Goal: Information Seeking & Learning: Learn about a topic

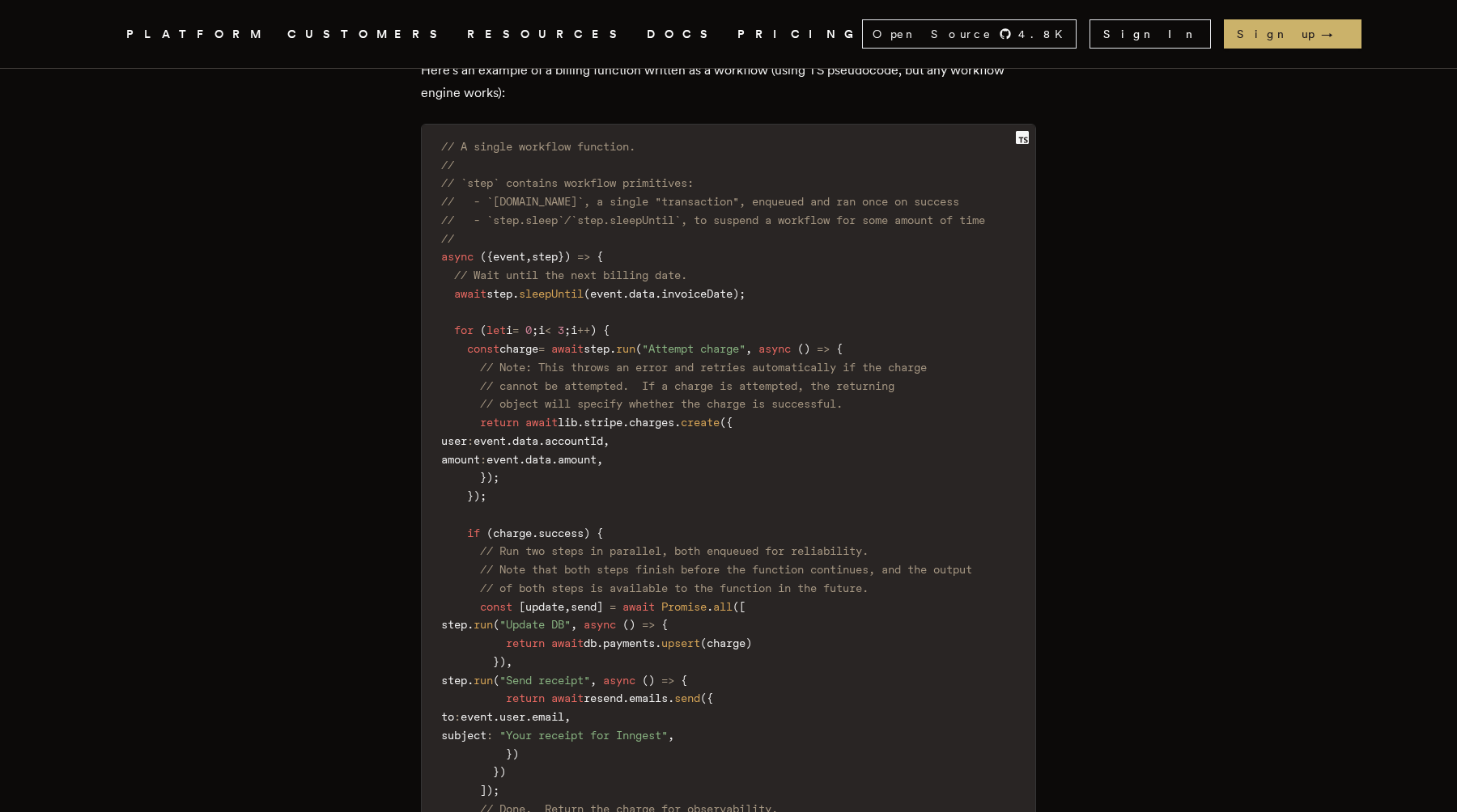
scroll to position [1260, 0]
click at [647, 24] on link "DOCS" at bounding box center [682, 34] width 71 height 20
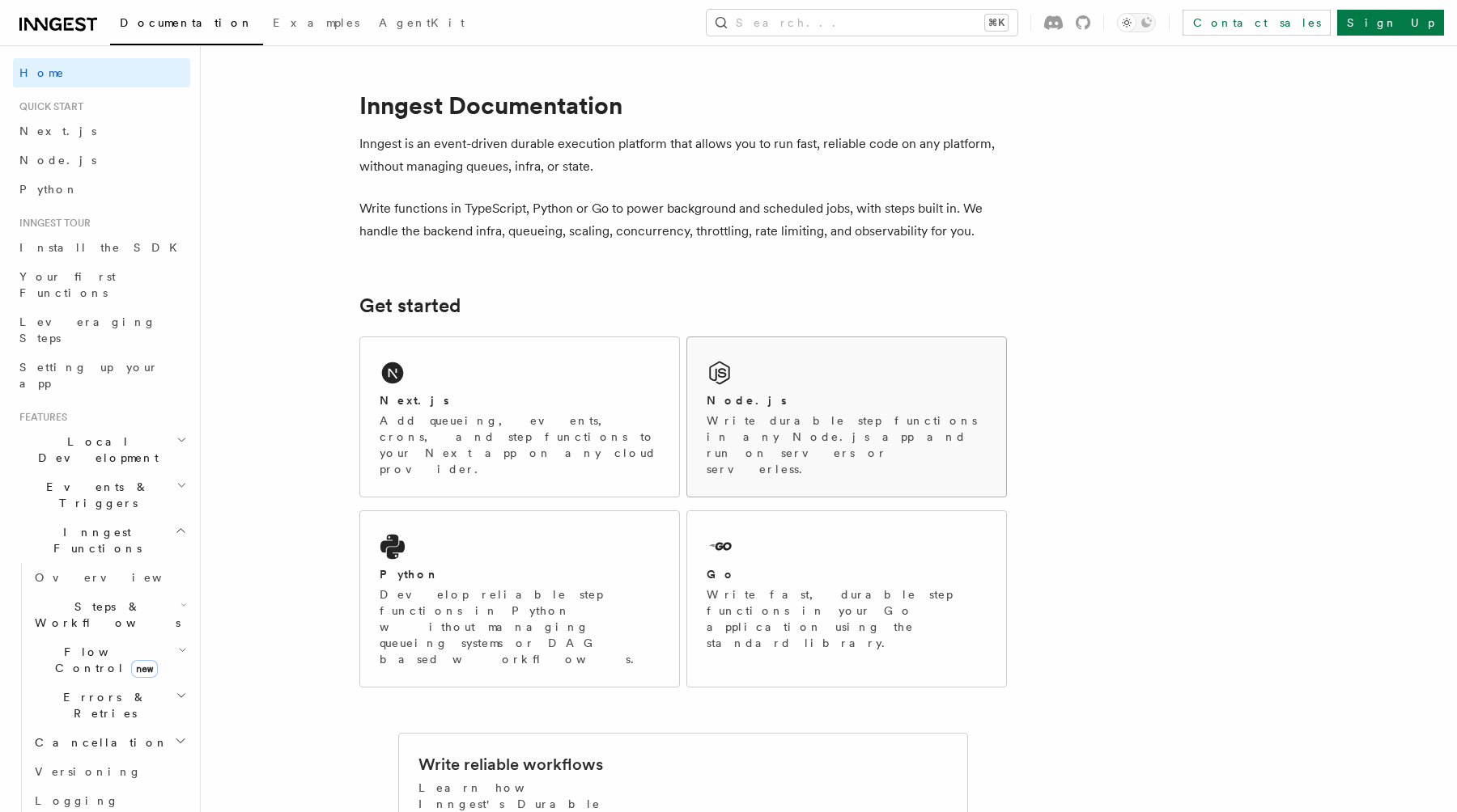
click at [785, 399] on div "Node.js" at bounding box center [847, 401] width 280 height 17
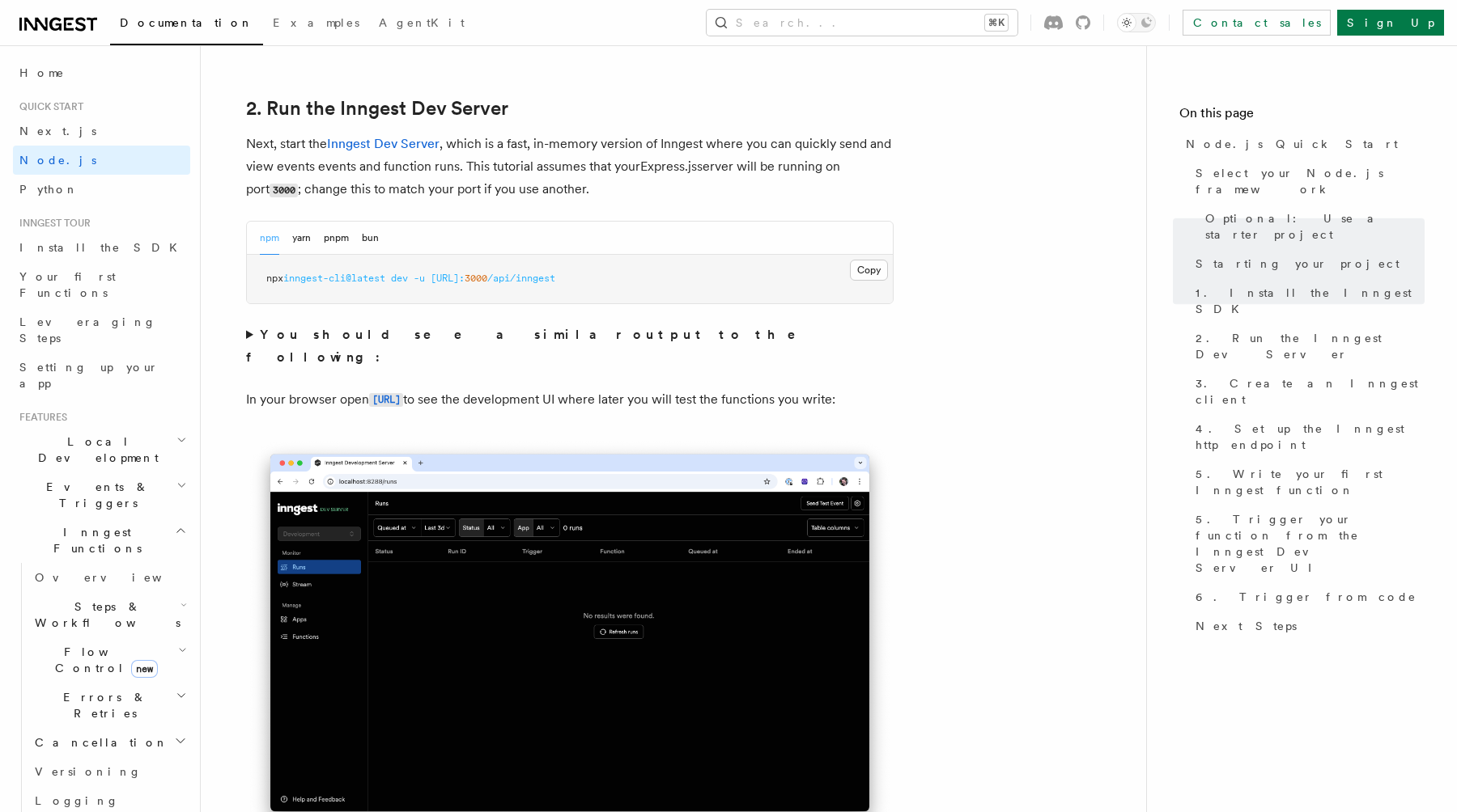
scroll to position [1421, 0]
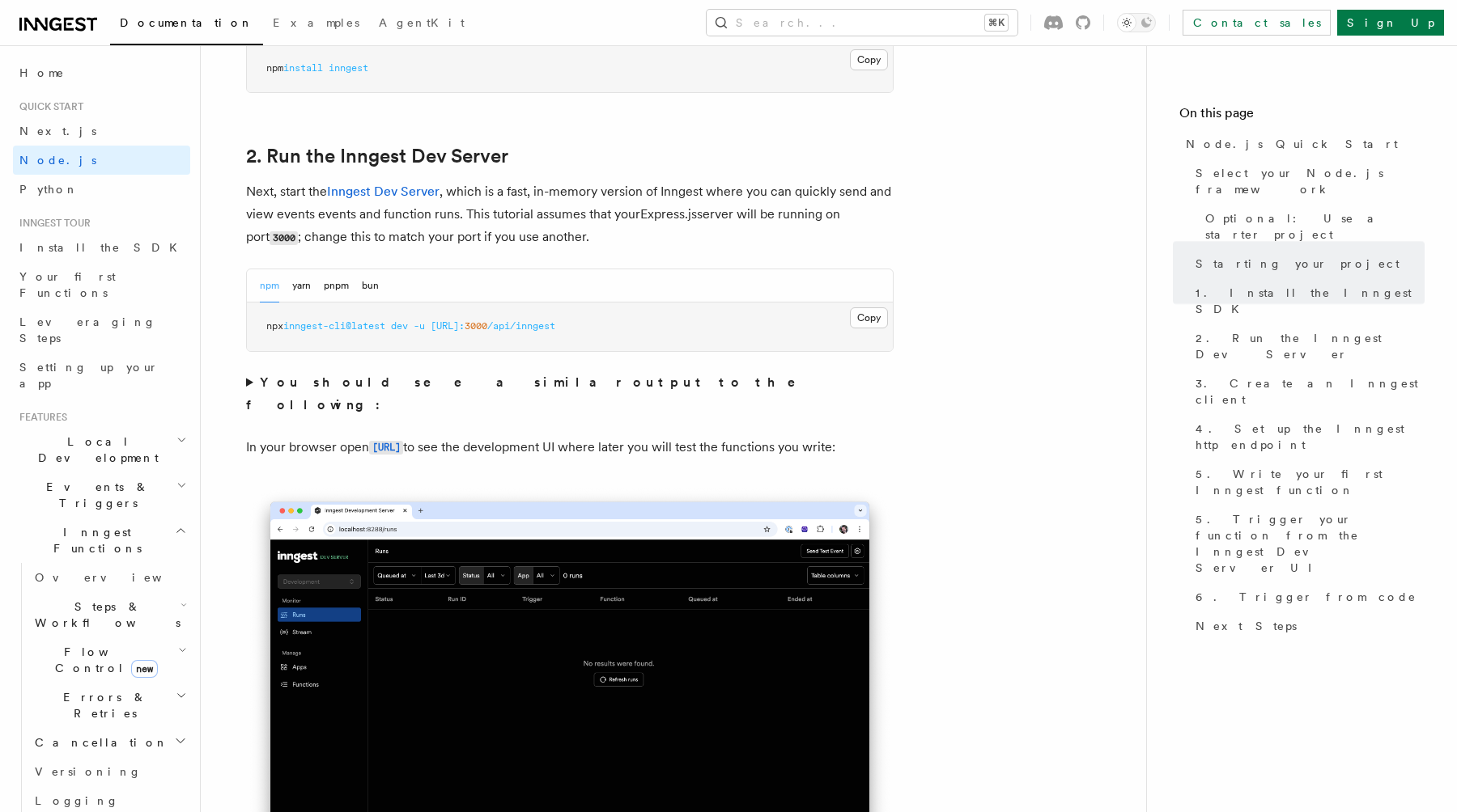
scroll to position [1189, 0]
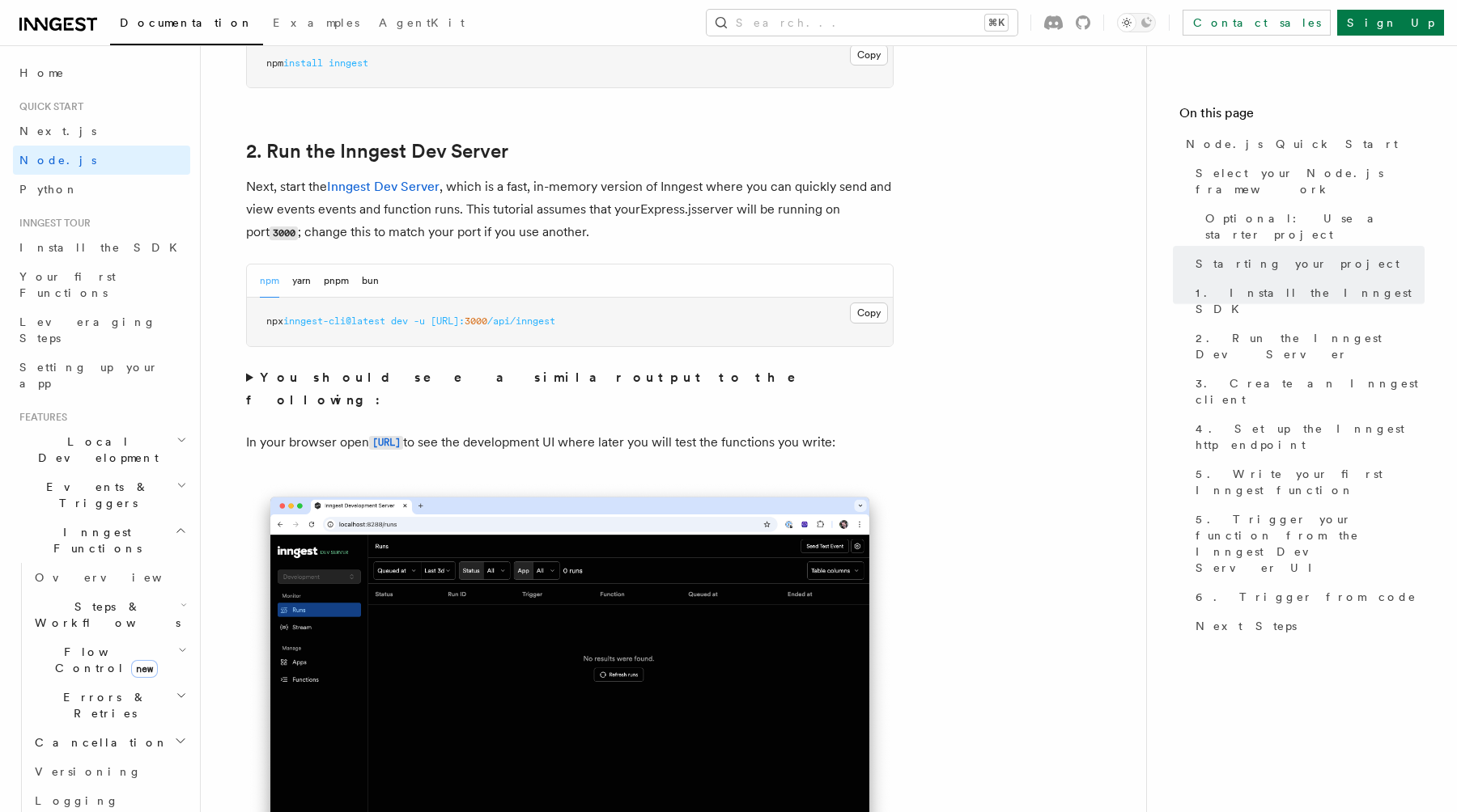
click at [352, 376] on strong "You should see a similar output to the following:" at bounding box center [532, 388] width 572 height 38
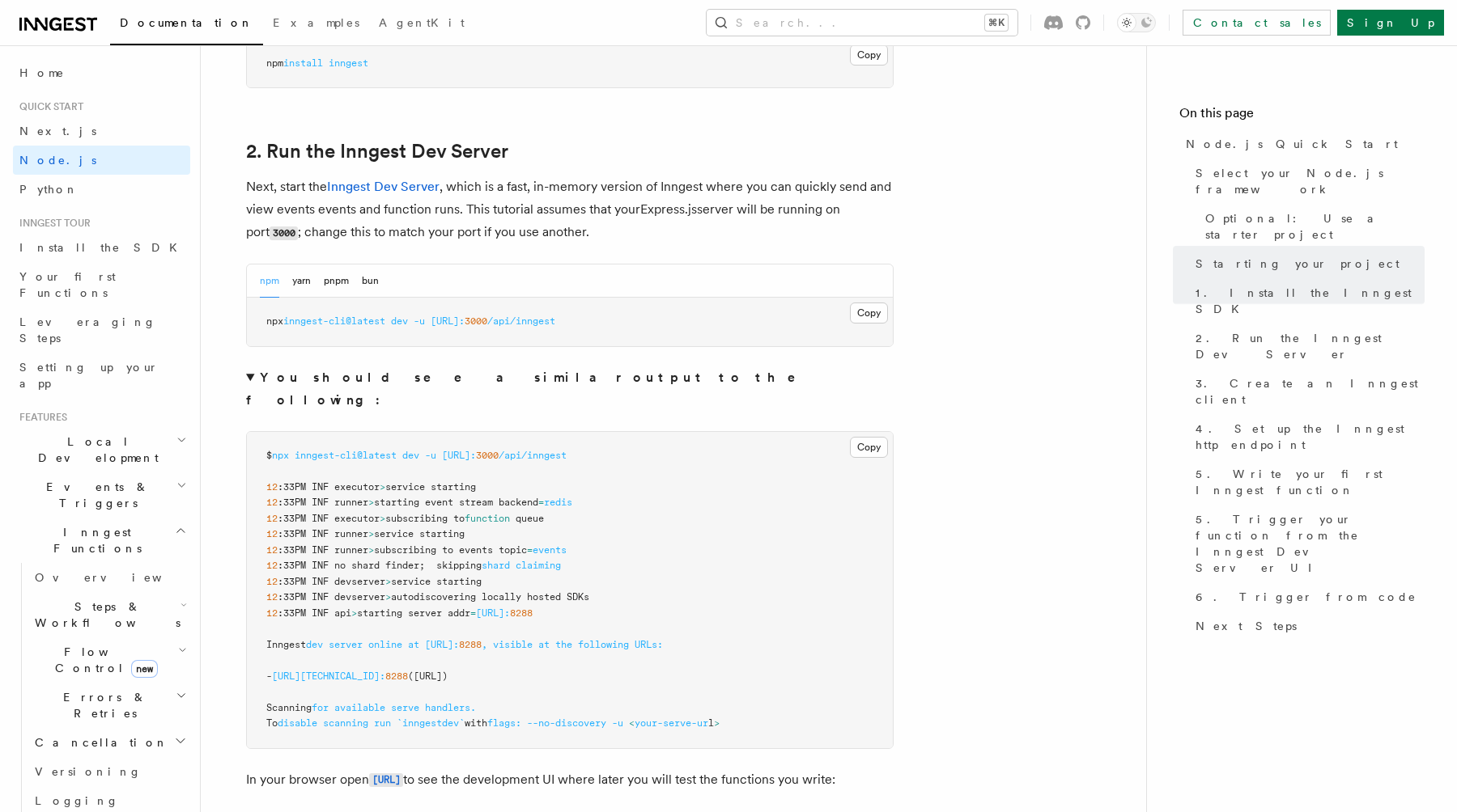
click at [352, 376] on strong "You should see a similar output to the following:" at bounding box center [532, 388] width 572 height 38
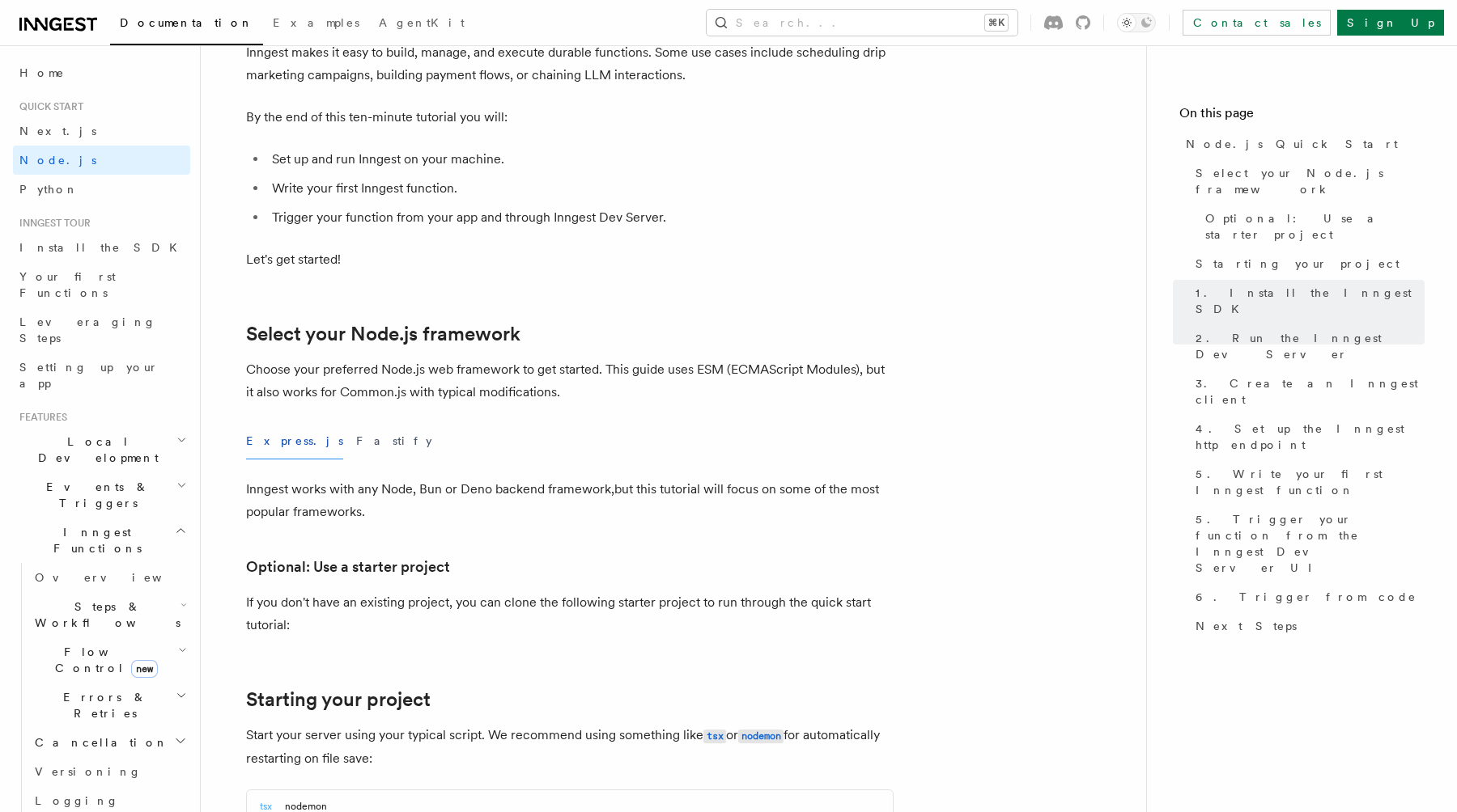
scroll to position [0, 0]
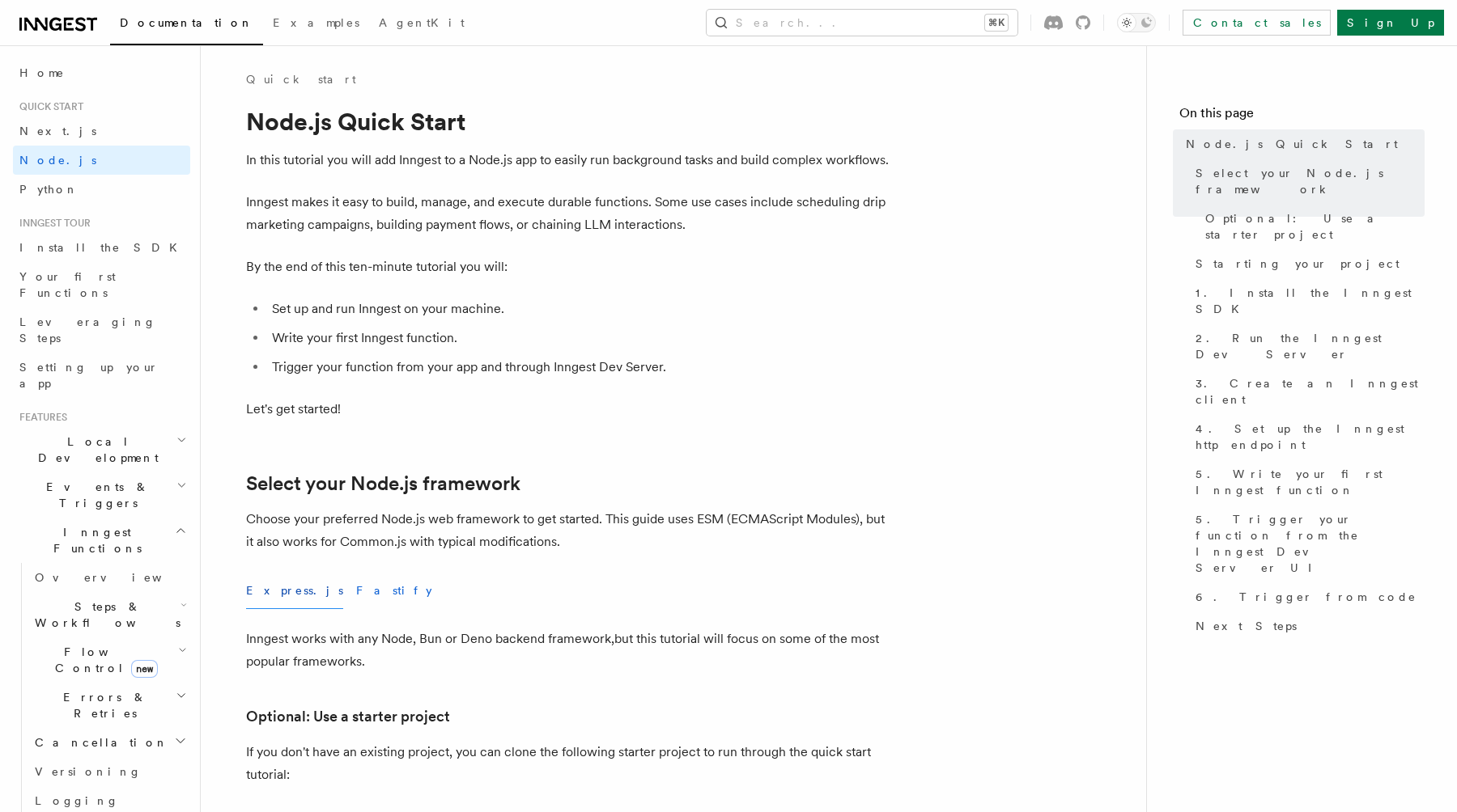
click at [356, 591] on button "Fastify" at bounding box center [394, 591] width 76 height 36
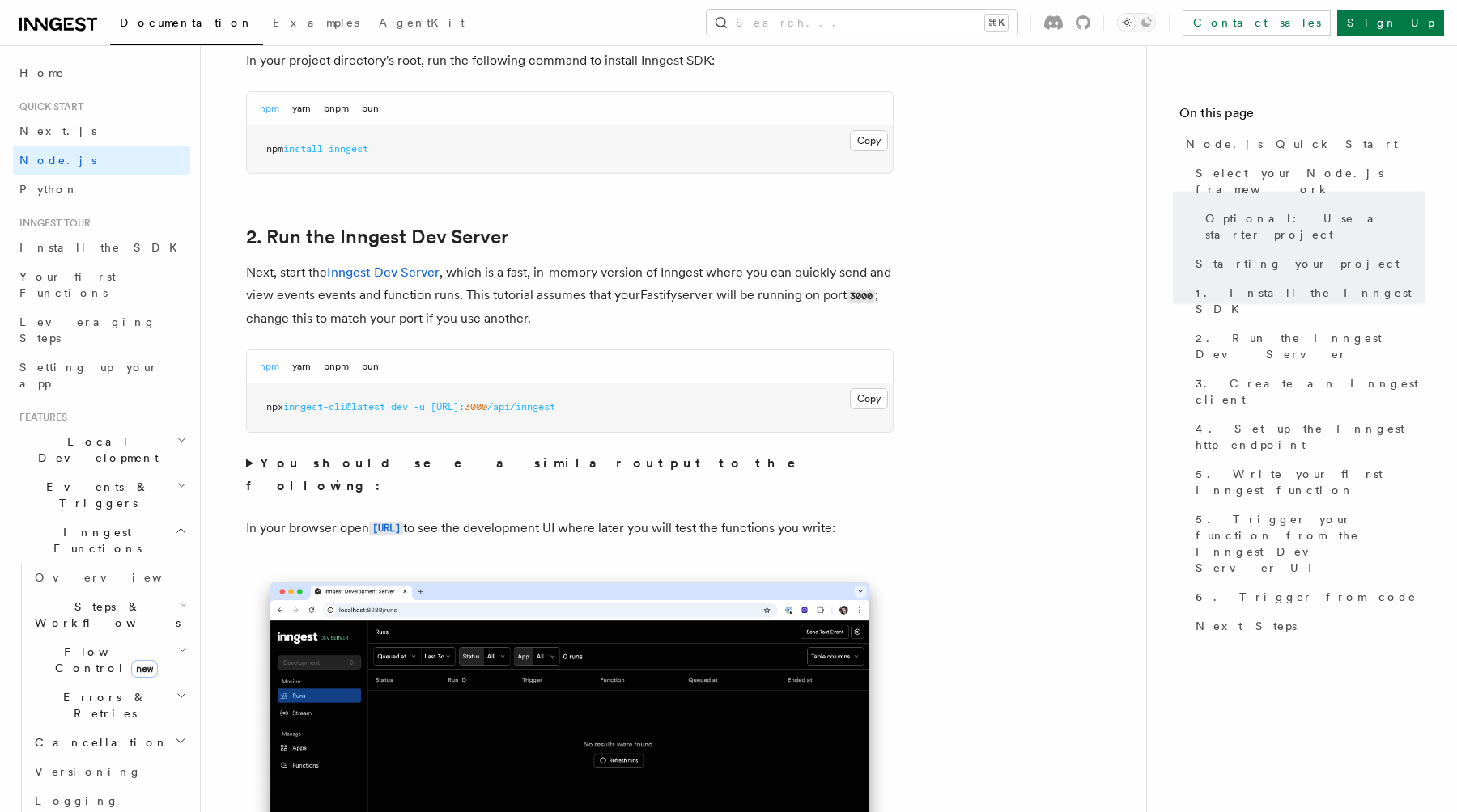
scroll to position [1150, 0]
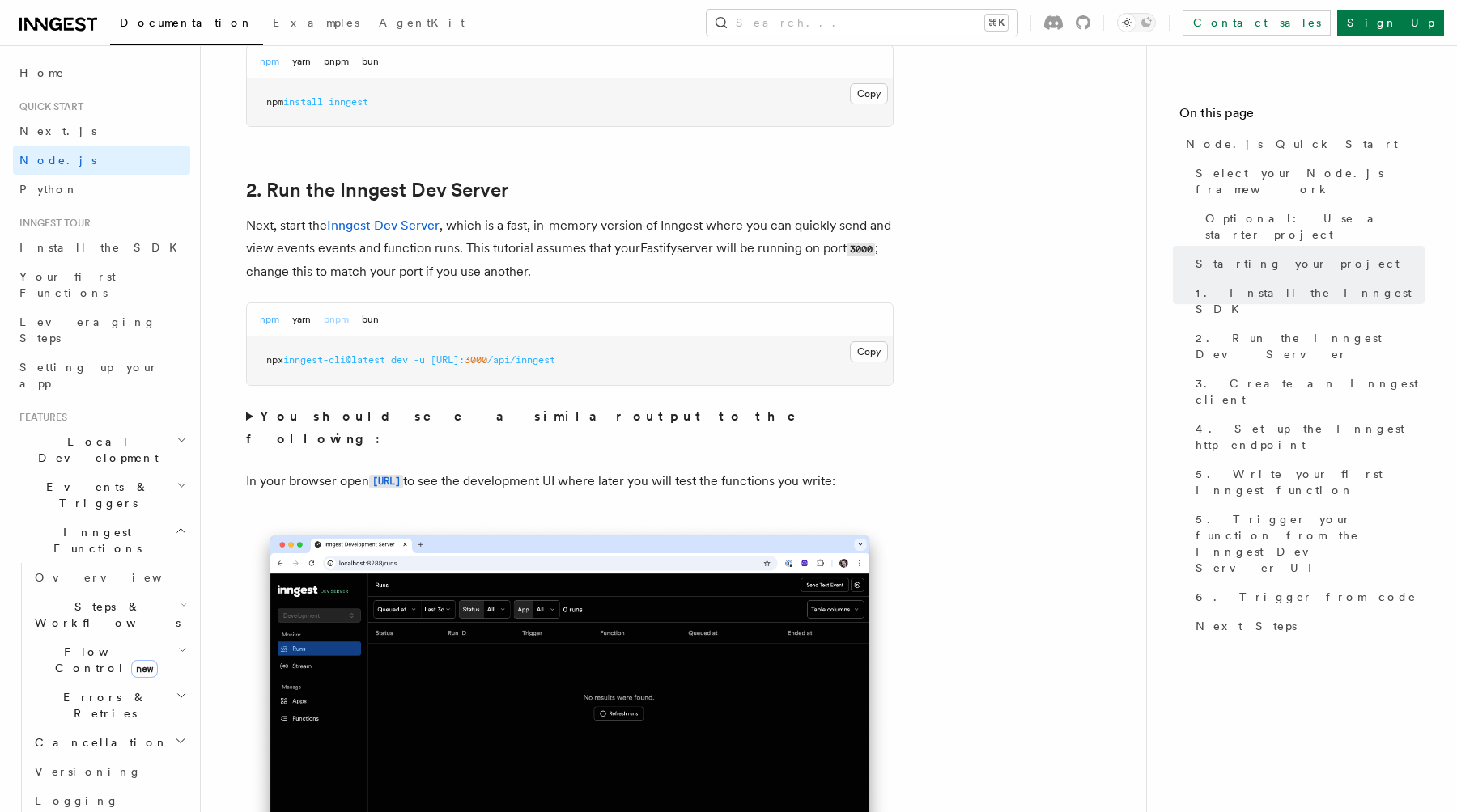
click at [337, 318] on button "pnpm" at bounding box center [337, 320] width 25 height 34
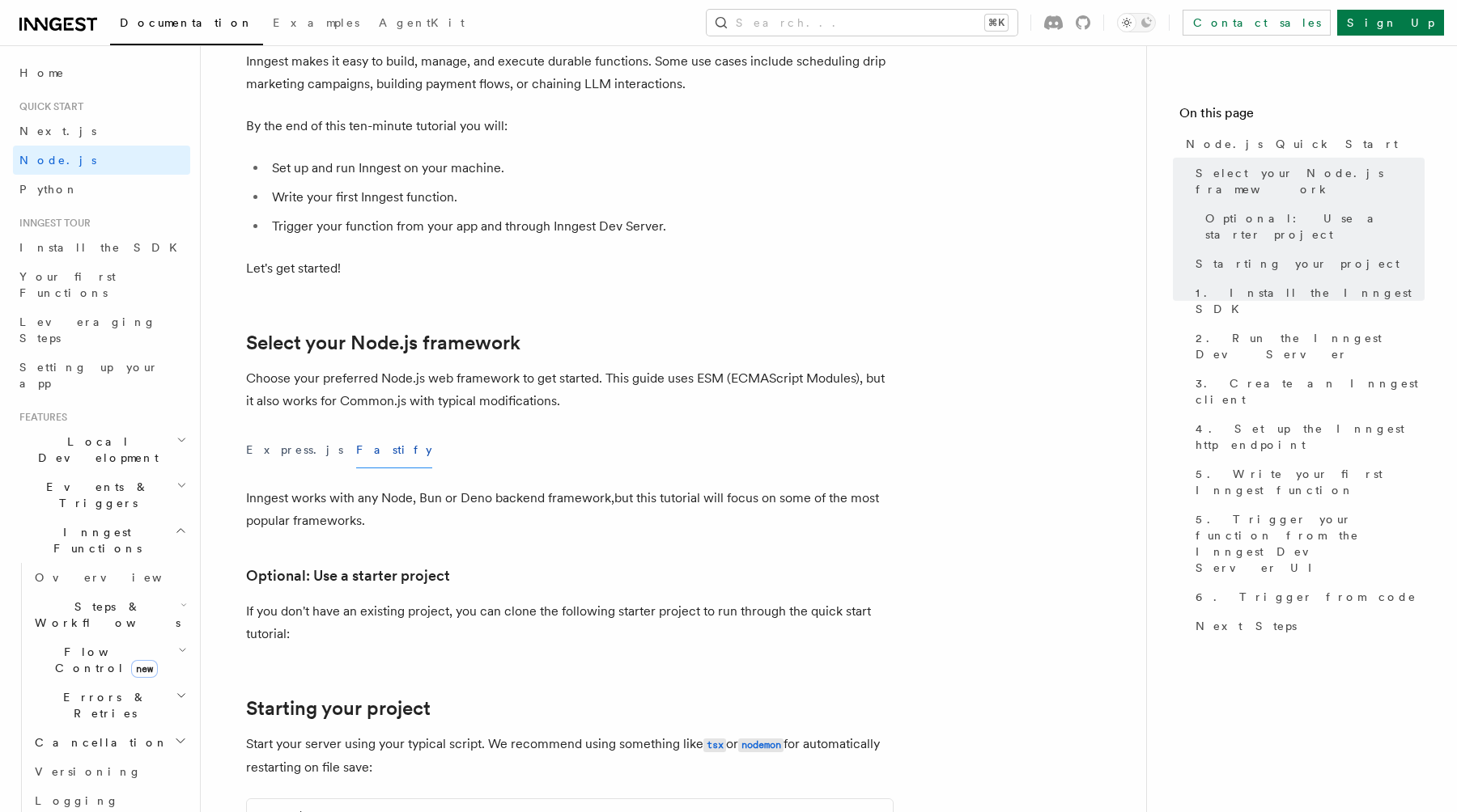
scroll to position [76, 0]
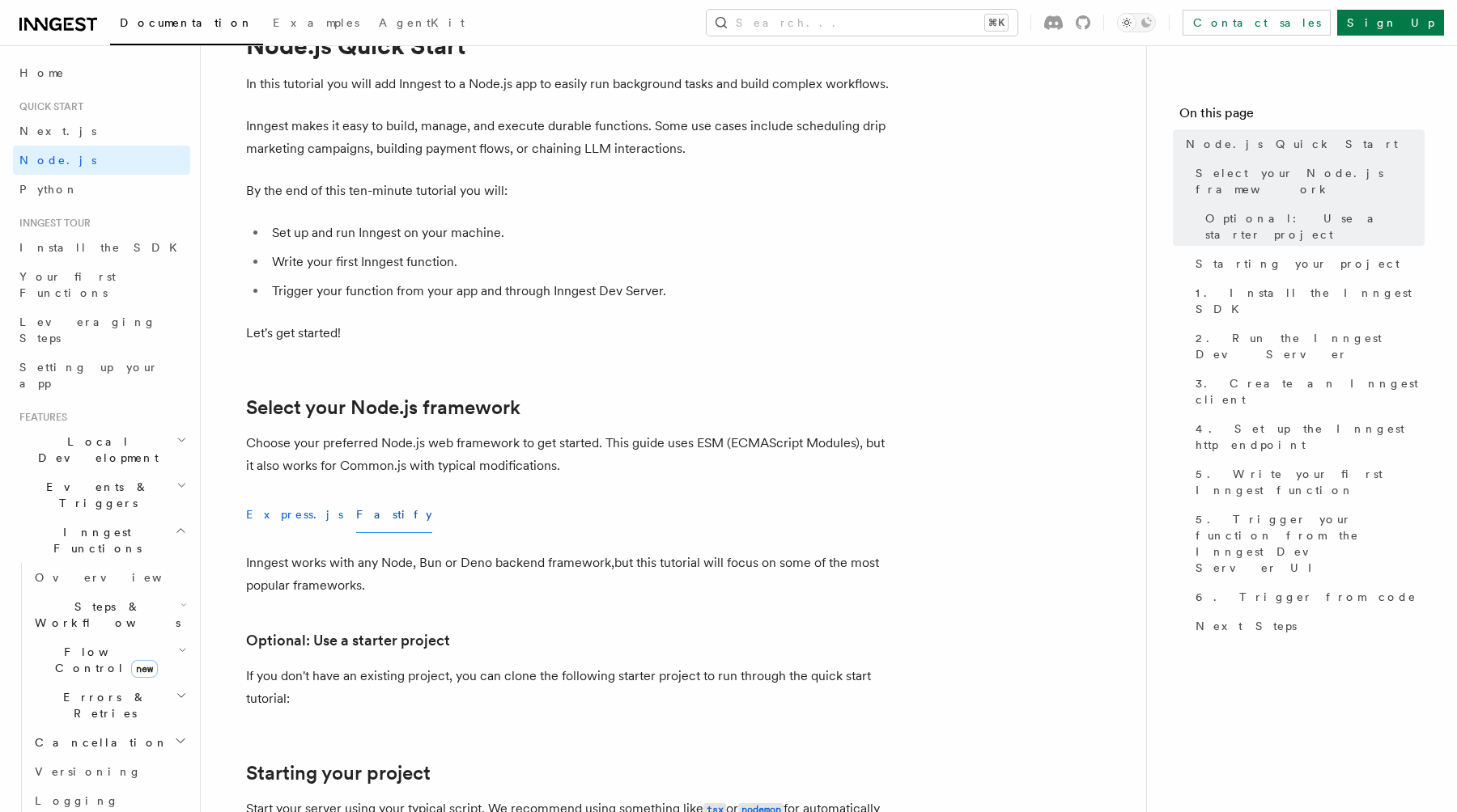
click at [274, 515] on button "Express.js" at bounding box center [295, 514] width 97 height 36
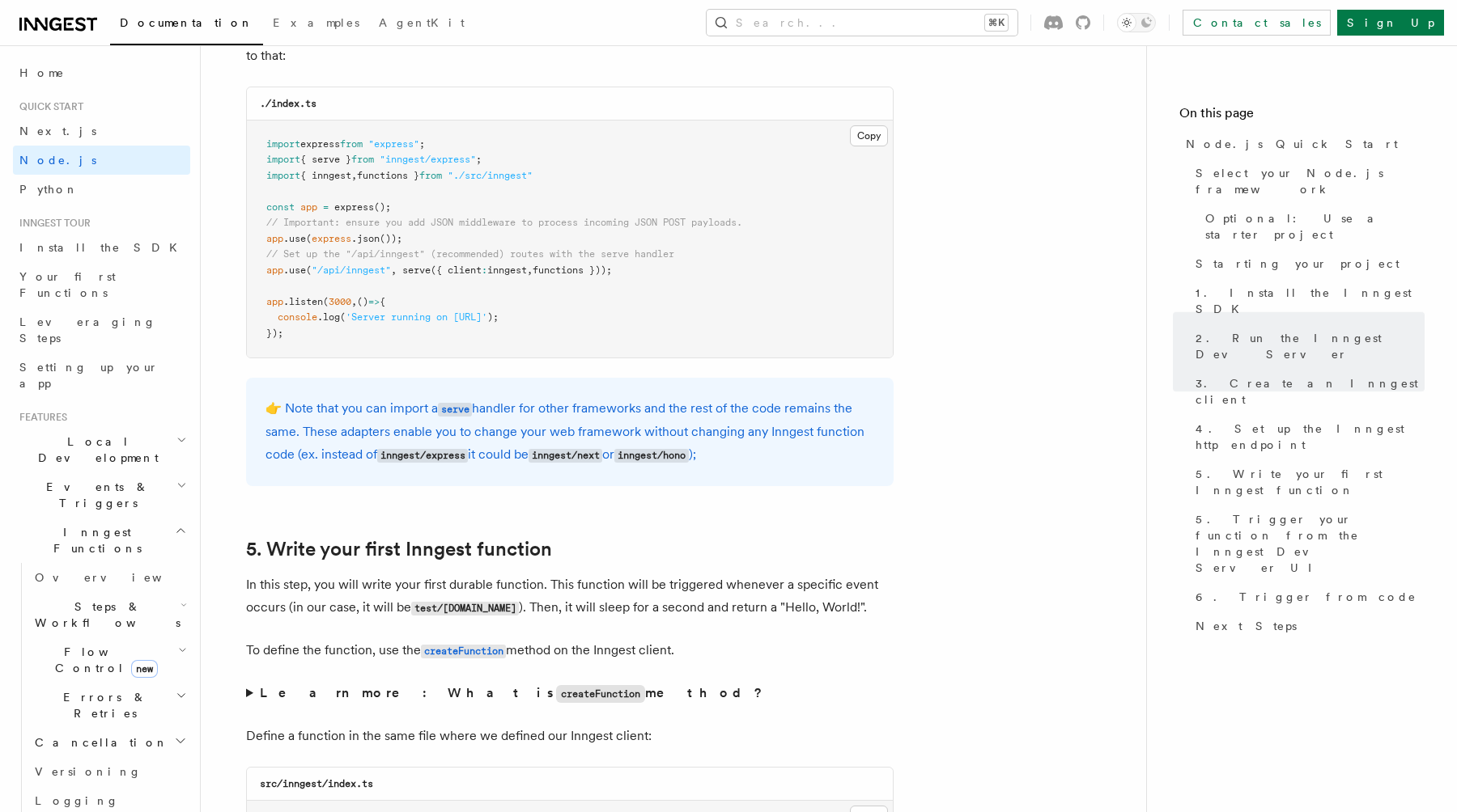
scroll to position [2778, 0]
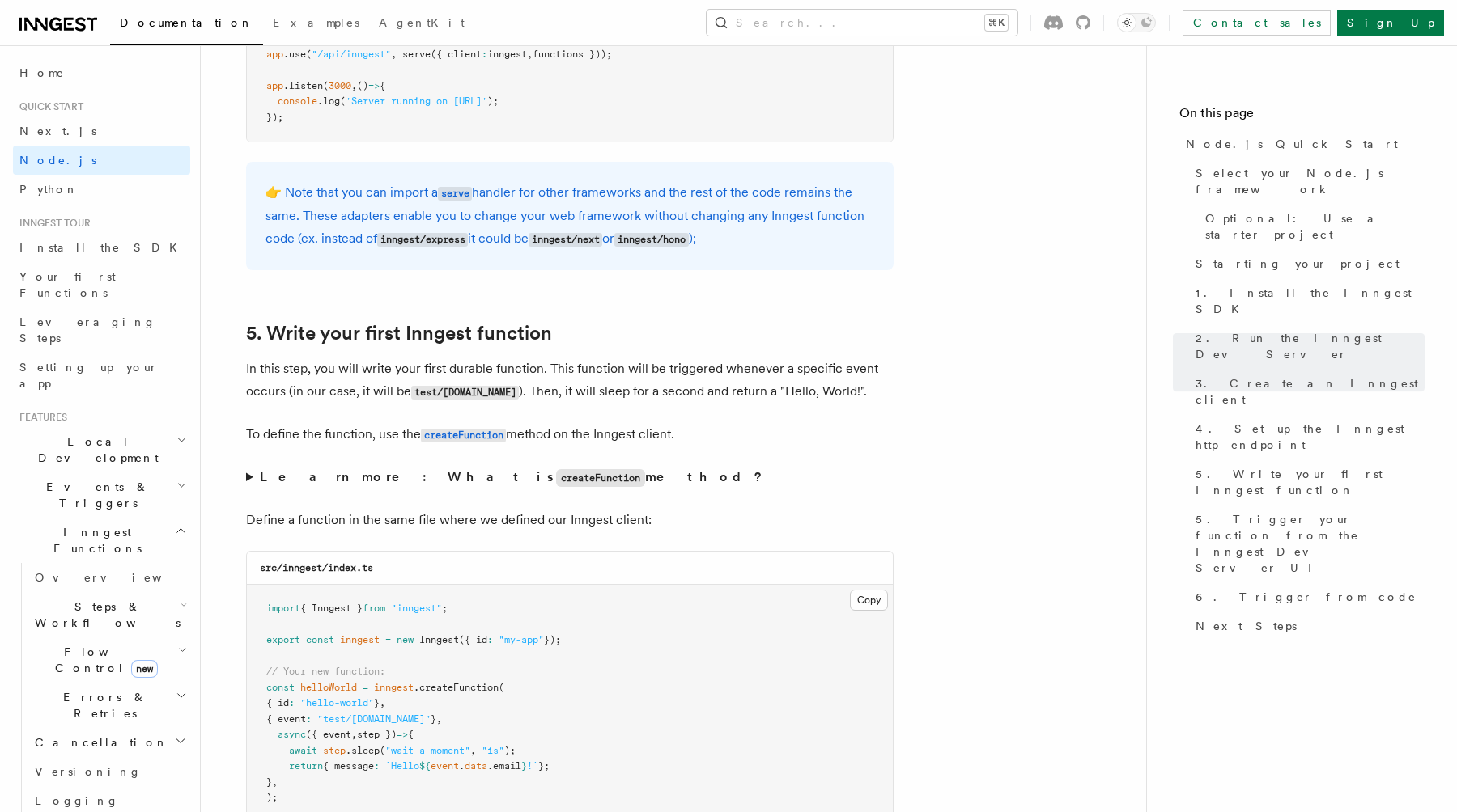
click at [254, 485] on summary "Learn more: What is createFunction method?" at bounding box center [570, 478] width 648 height 23
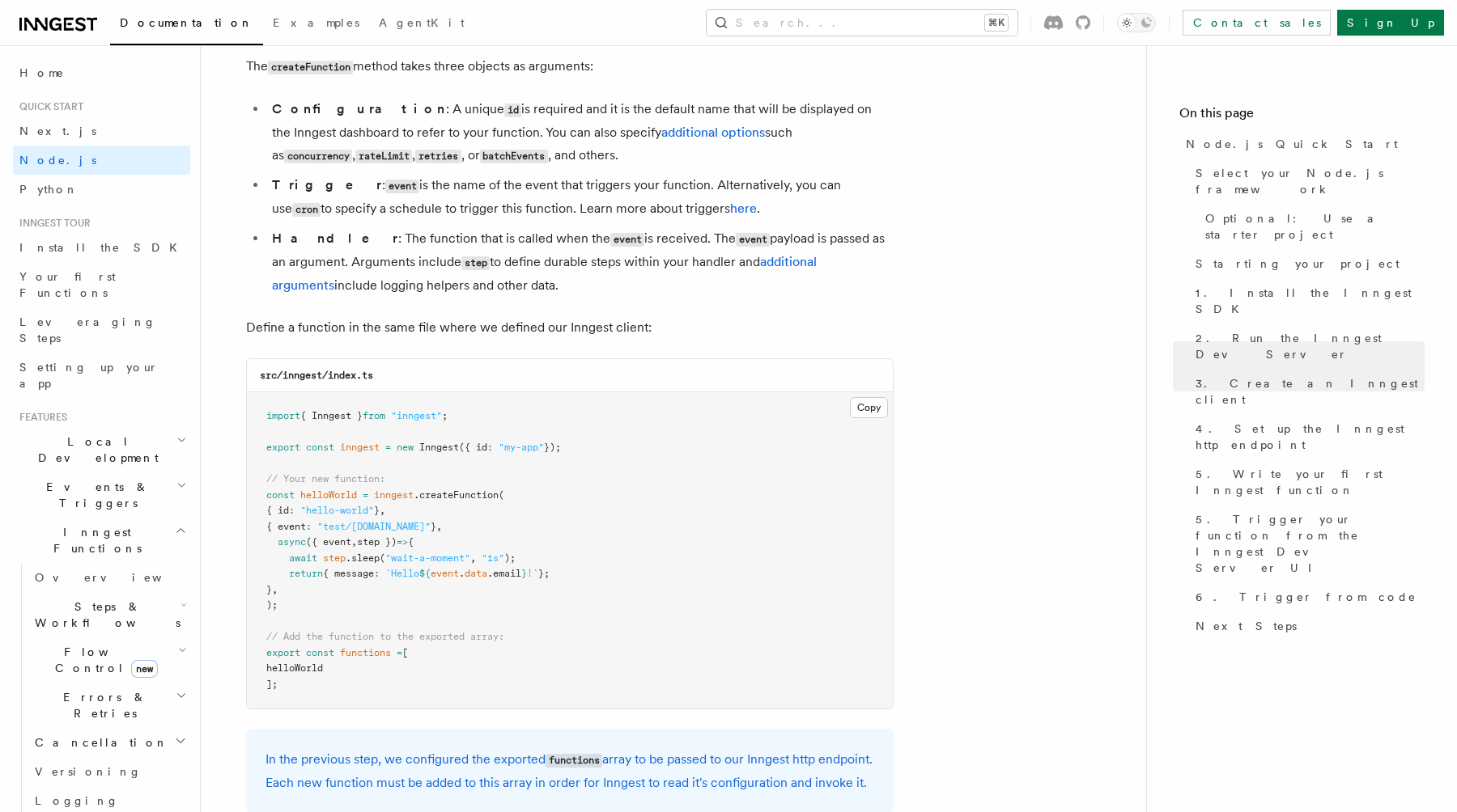
scroll to position [3360, 0]
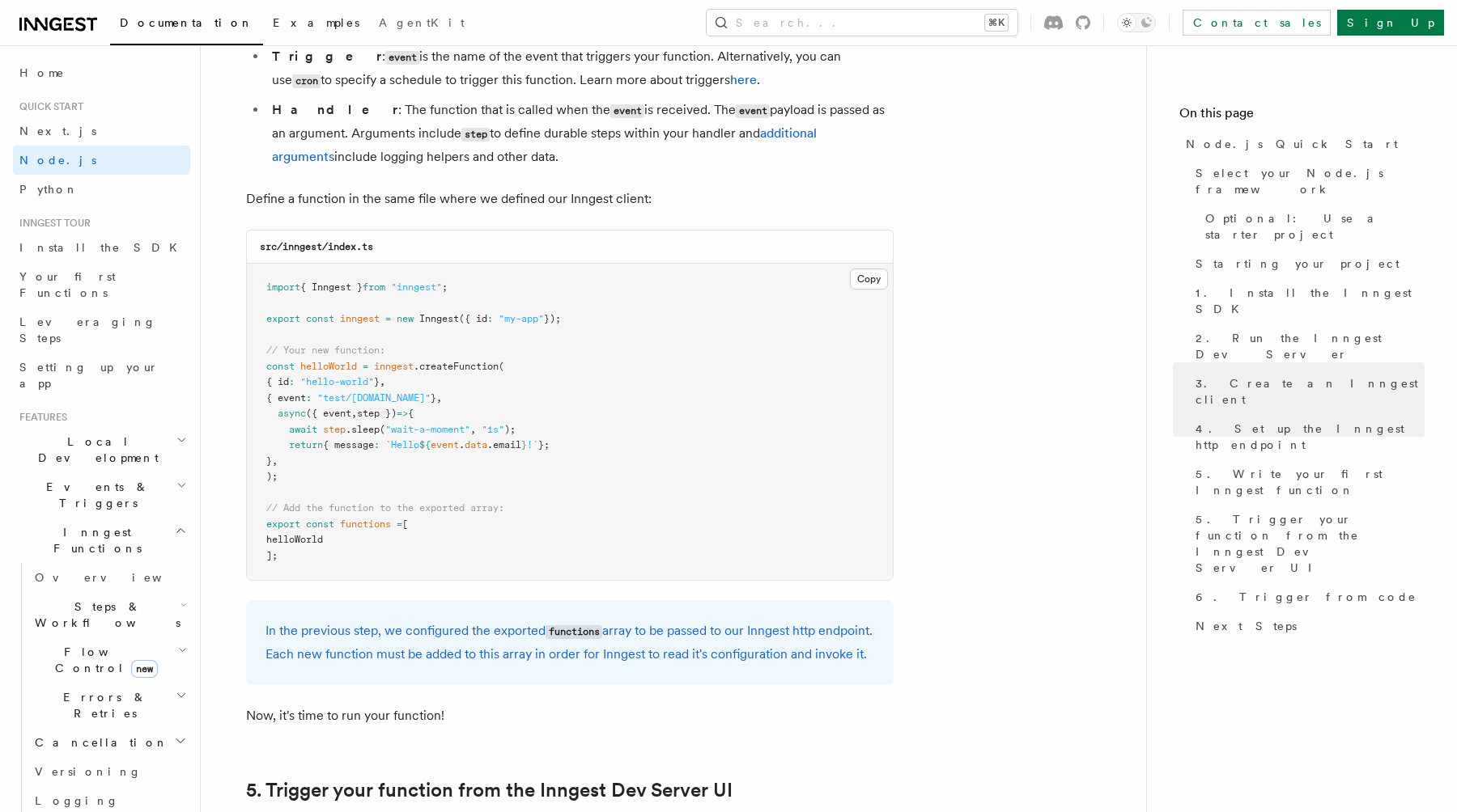
click at [273, 26] on span "Examples" at bounding box center [316, 22] width 86 height 13
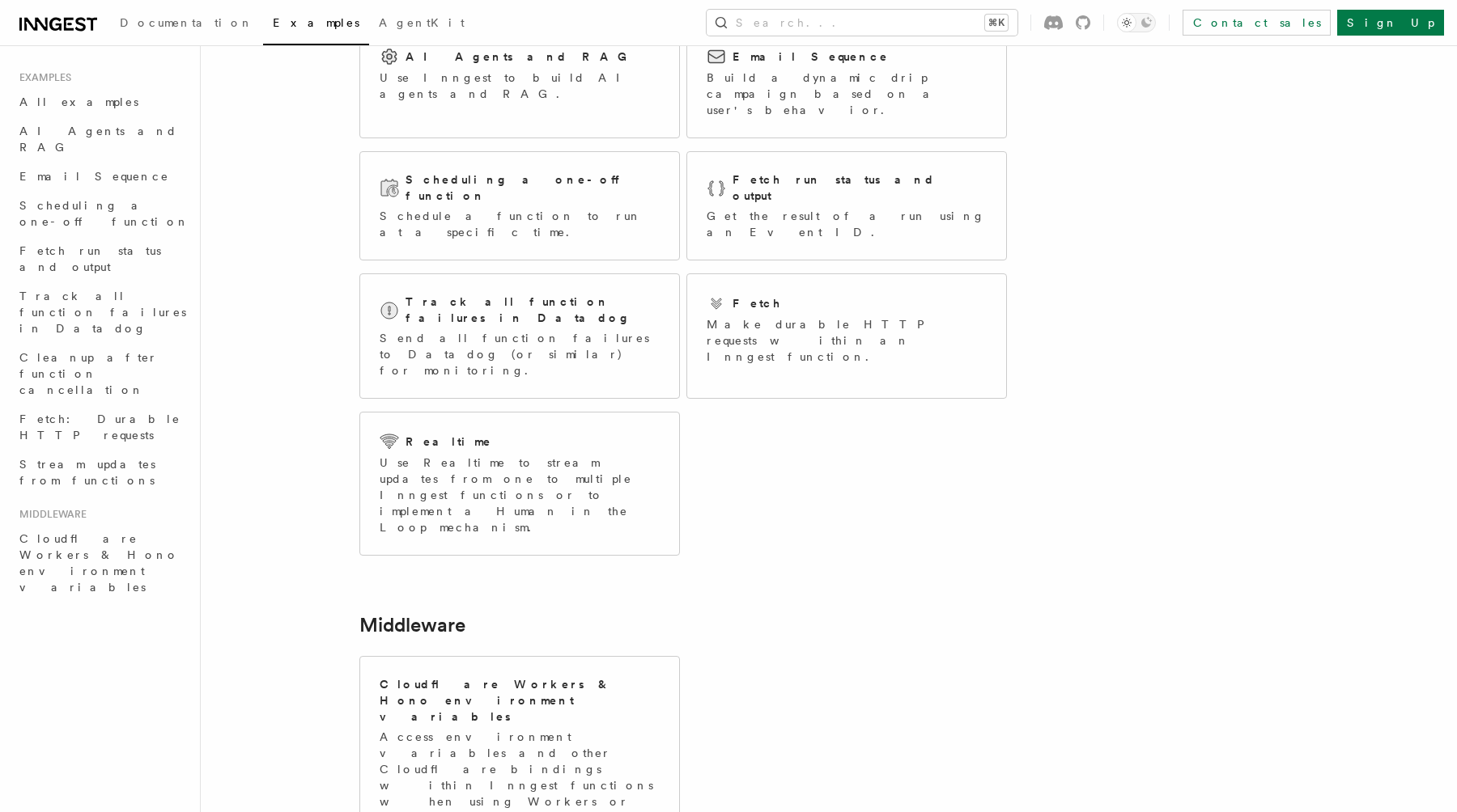
scroll to position [214, 0]
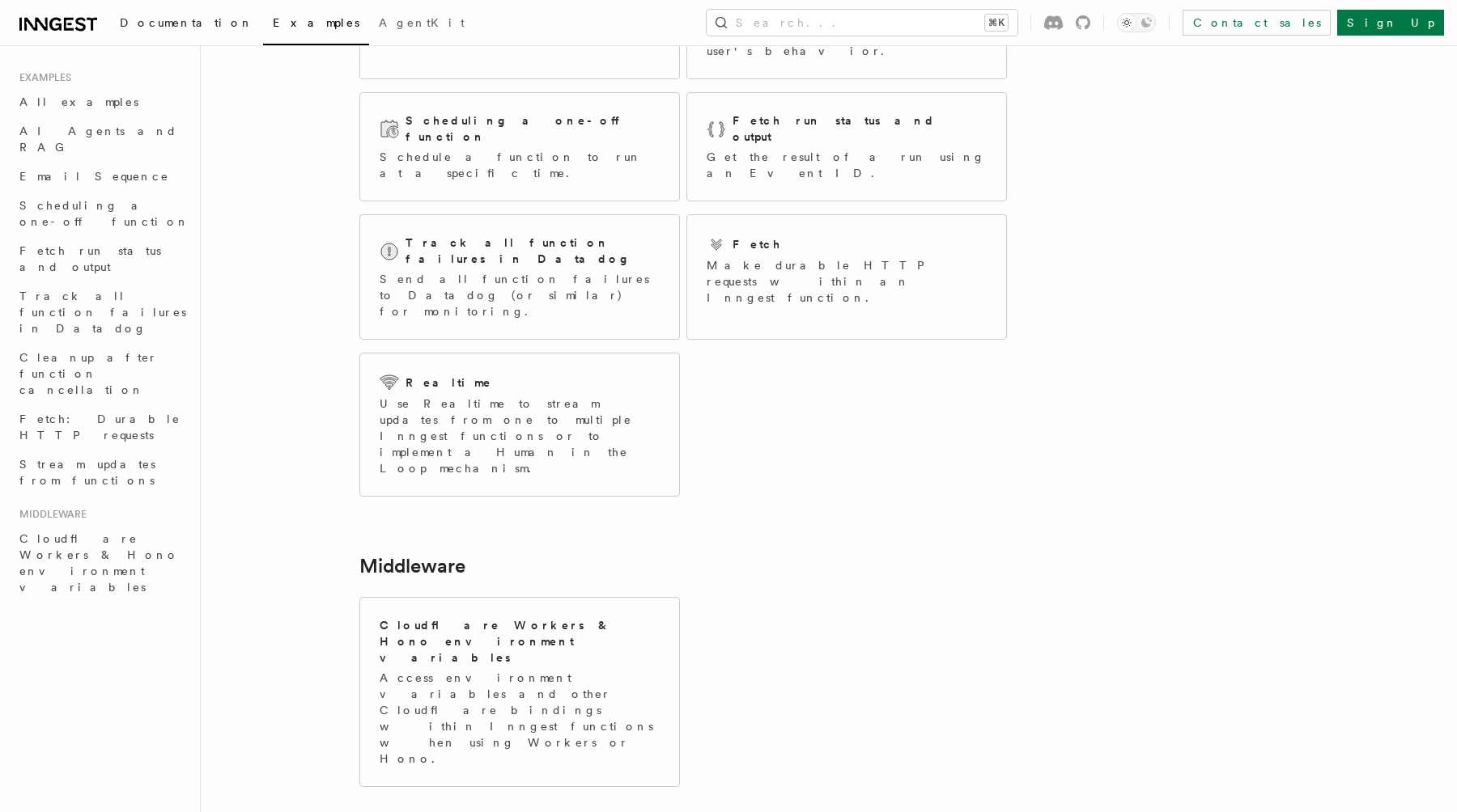
click at [173, 16] on span "Documentation" at bounding box center [186, 22] width 133 height 13
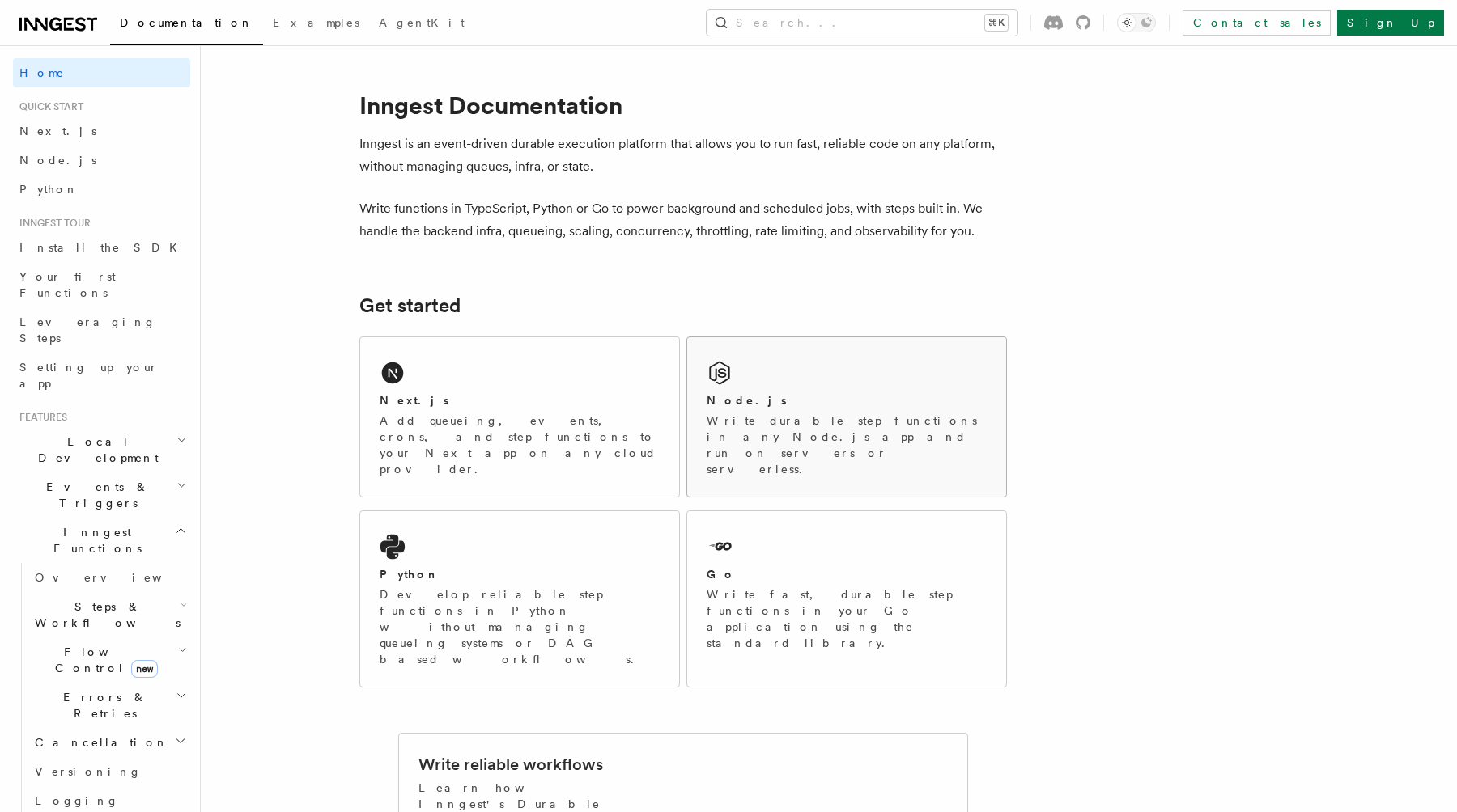
click at [725, 378] on icon at bounding box center [719, 372] width 26 height 26
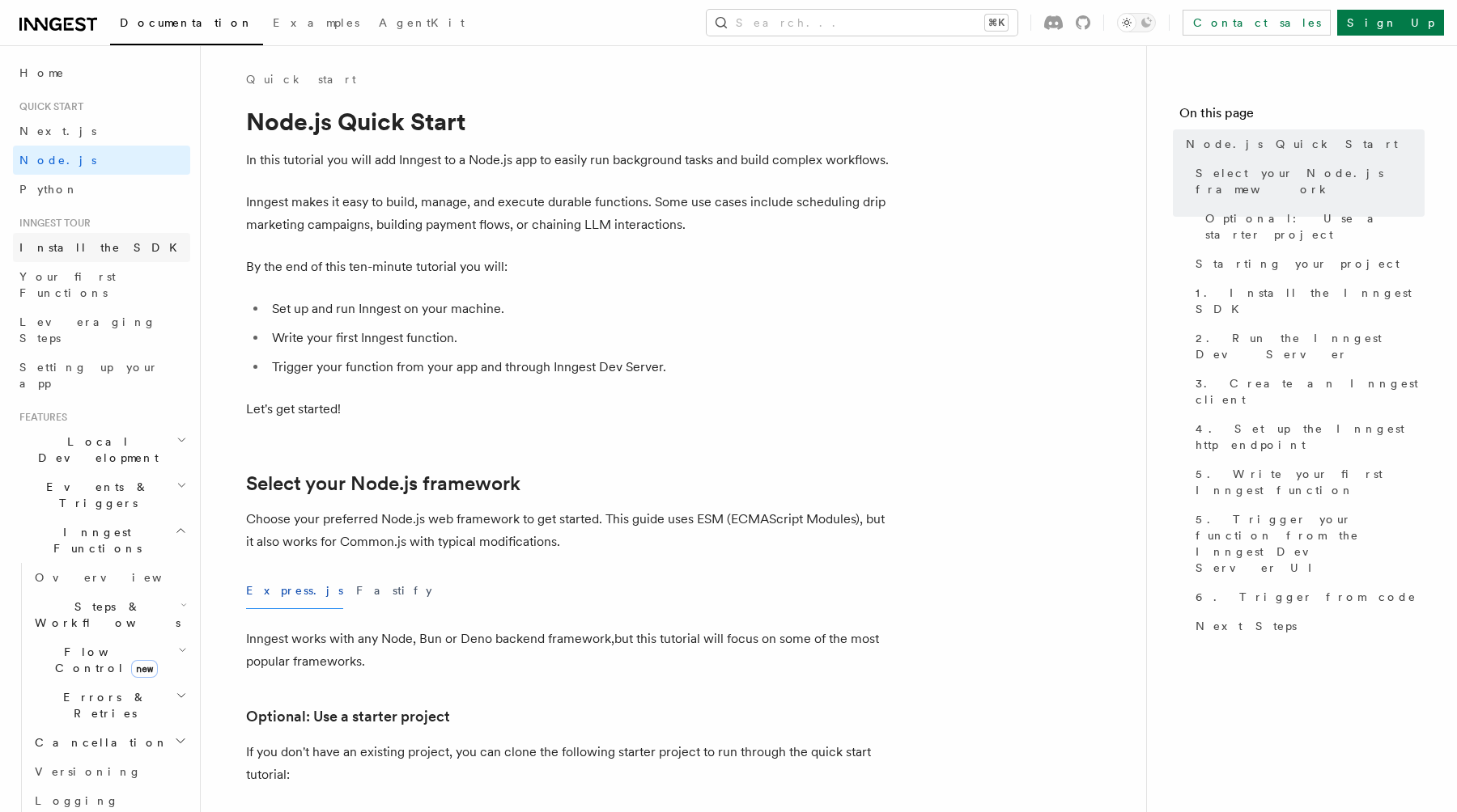
click at [113, 247] on link "Install the SDK" at bounding box center [101, 247] width 177 height 29
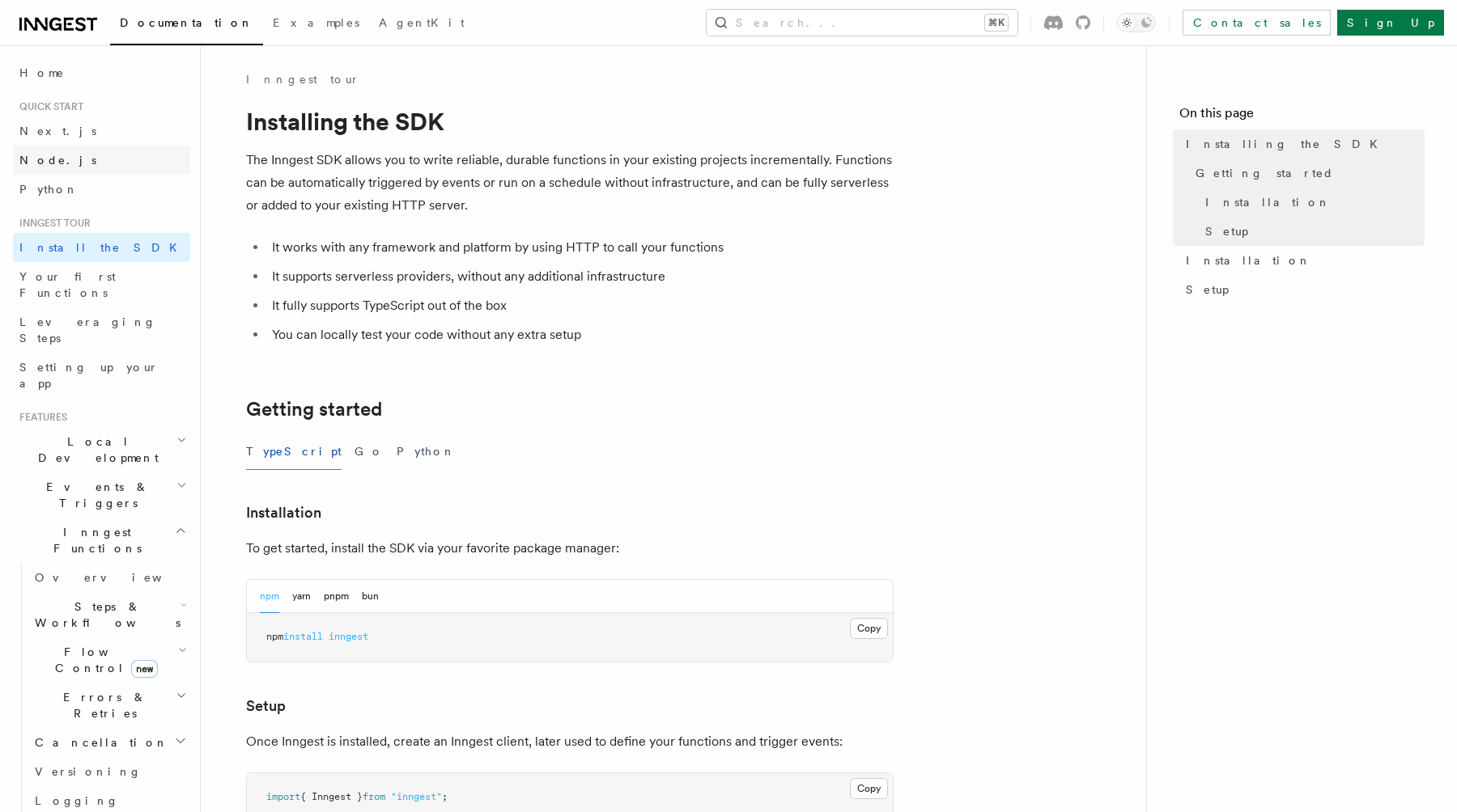
click at [60, 164] on link "Node.js" at bounding box center [101, 160] width 177 height 29
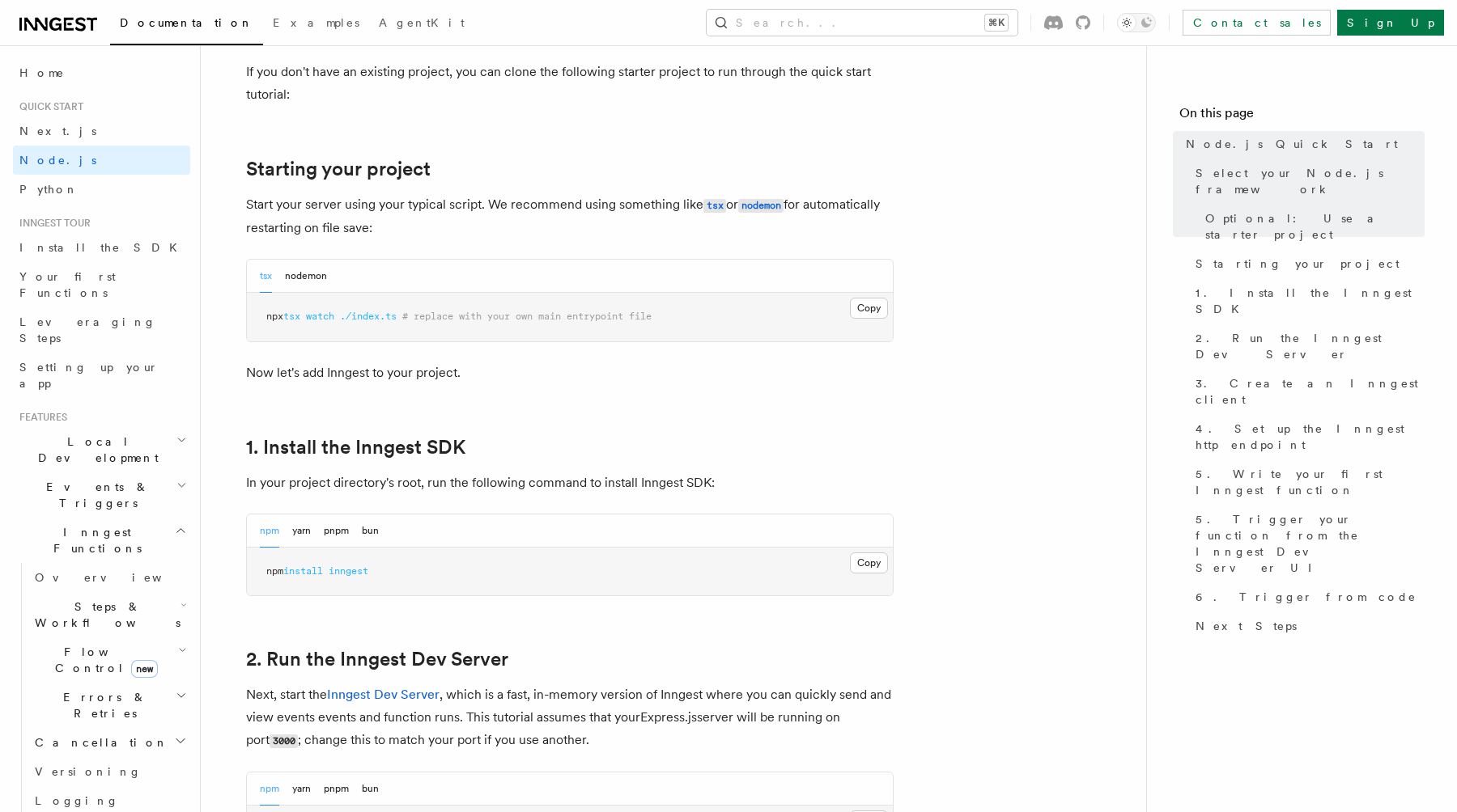
scroll to position [799, 0]
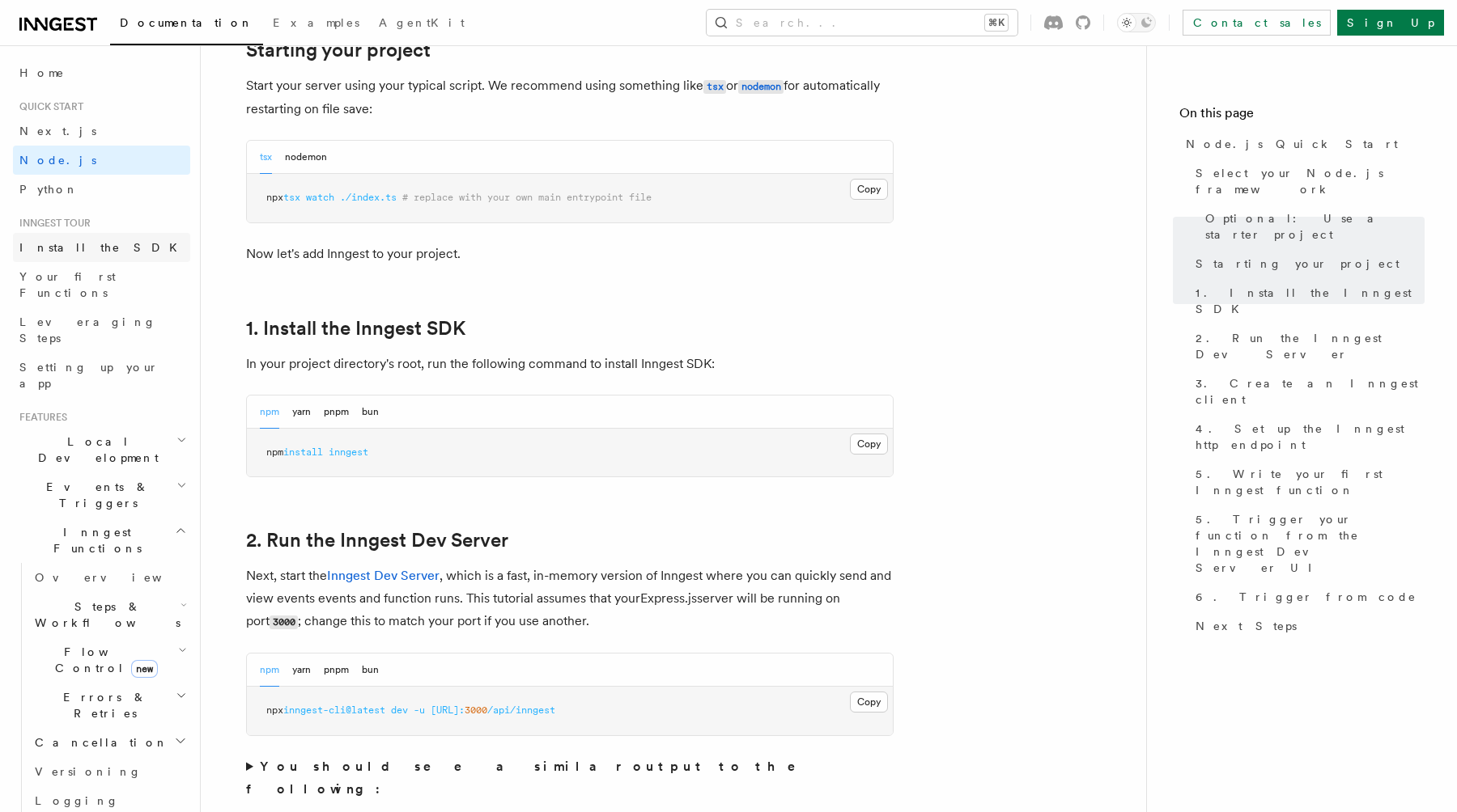
click at [89, 251] on span "Install the SDK" at bounding box center [103, 247] width 168 height 13
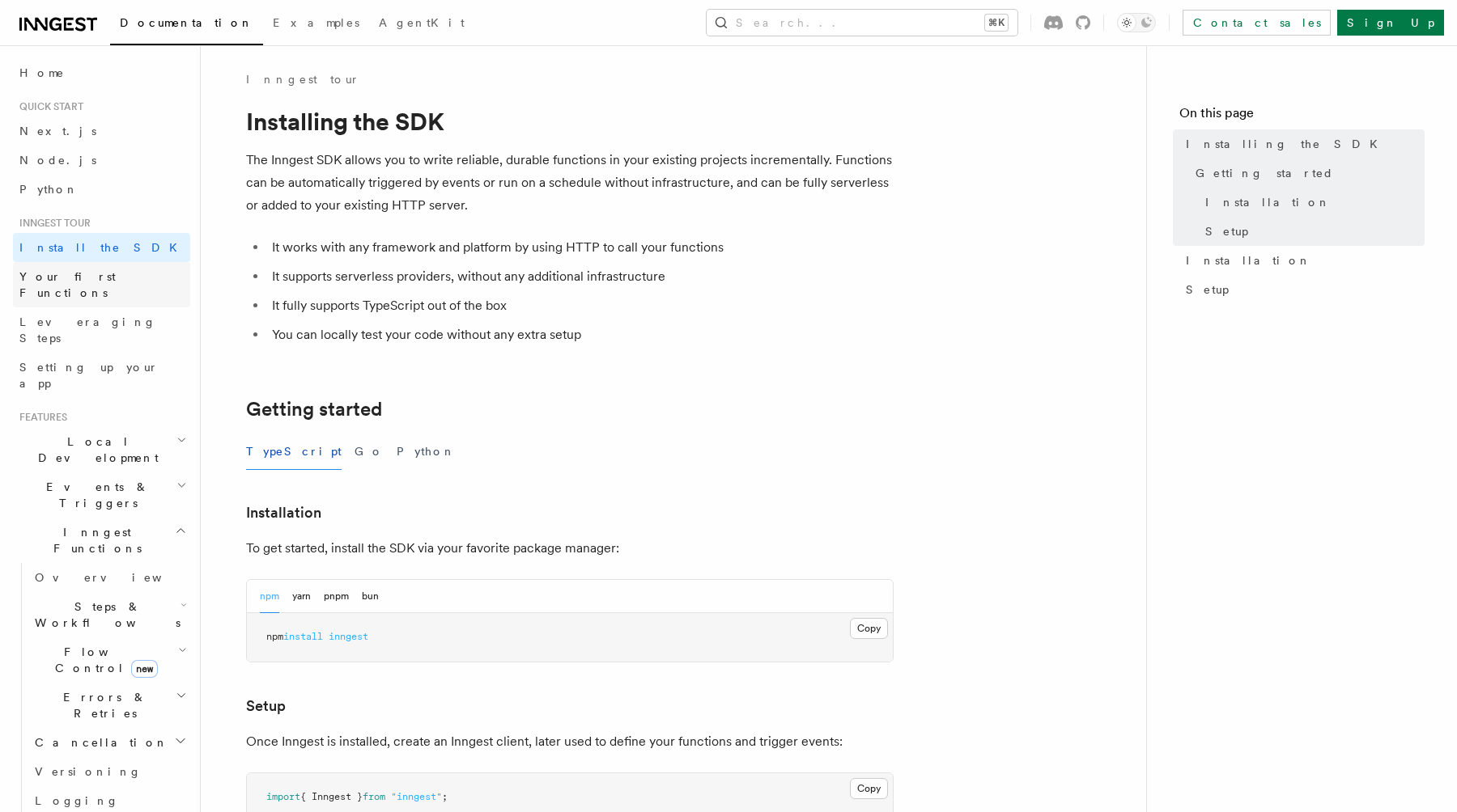
click at [99, 279] on span "Your first Functions" at bounding box center [67, 284] width 97 height 29
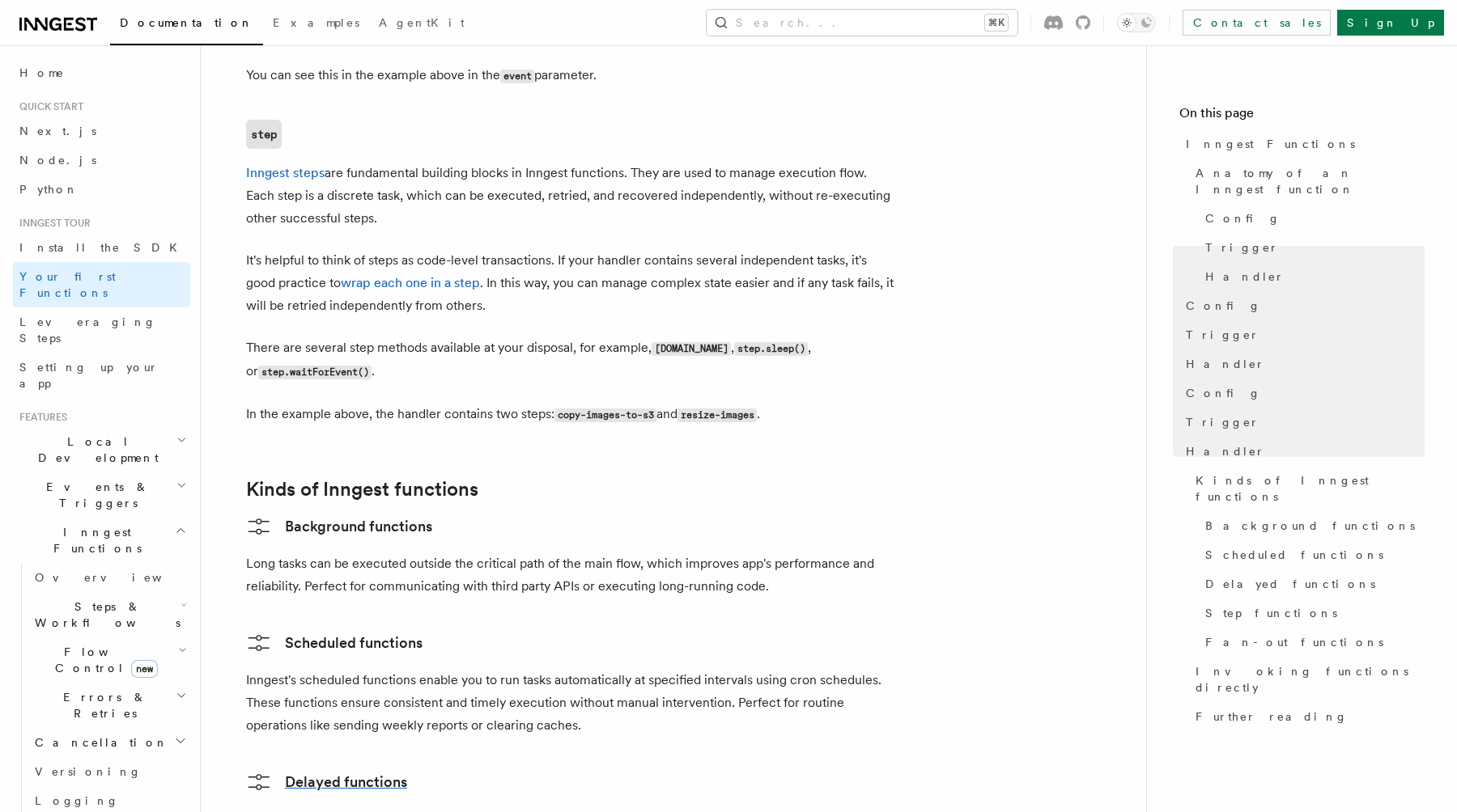
scroll to position [2074, 0]
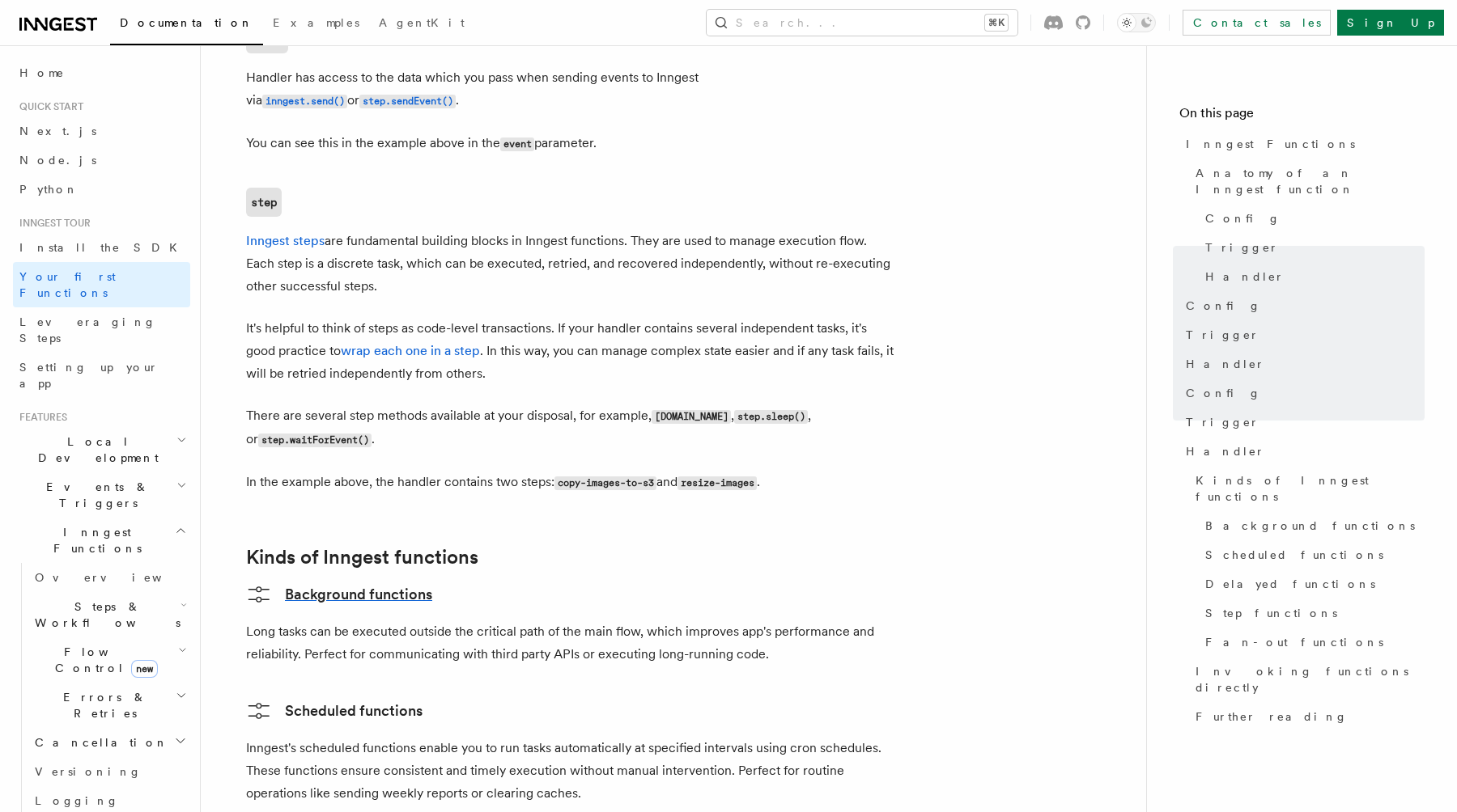
click at [372, 582] on link "Background functions" at bounding box center [339, 595] width 186 height 26
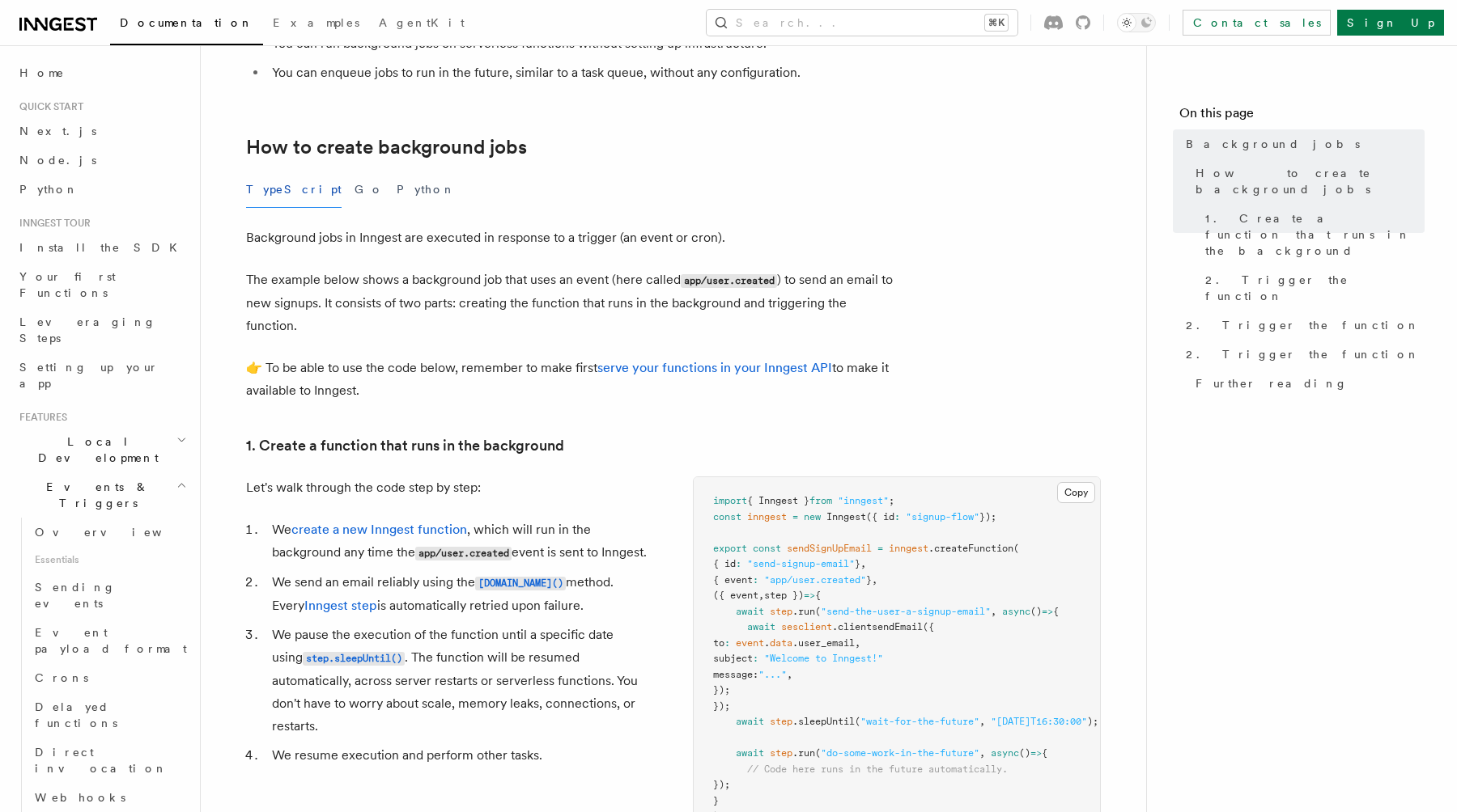
scroll to position [222, 0]
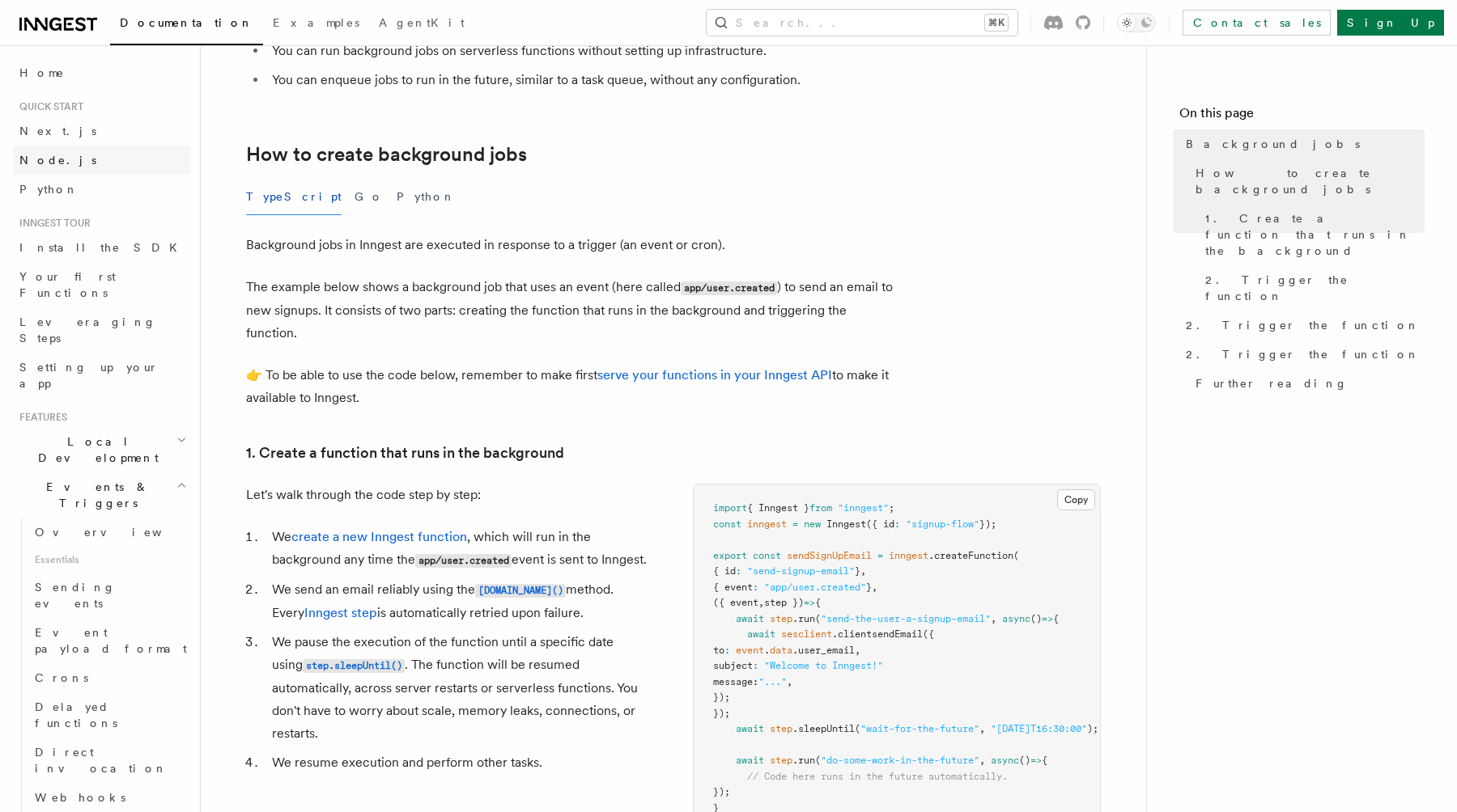
click at [47, 155] on span "Node.js" at bounding box center [58, 159] width 77 height 13
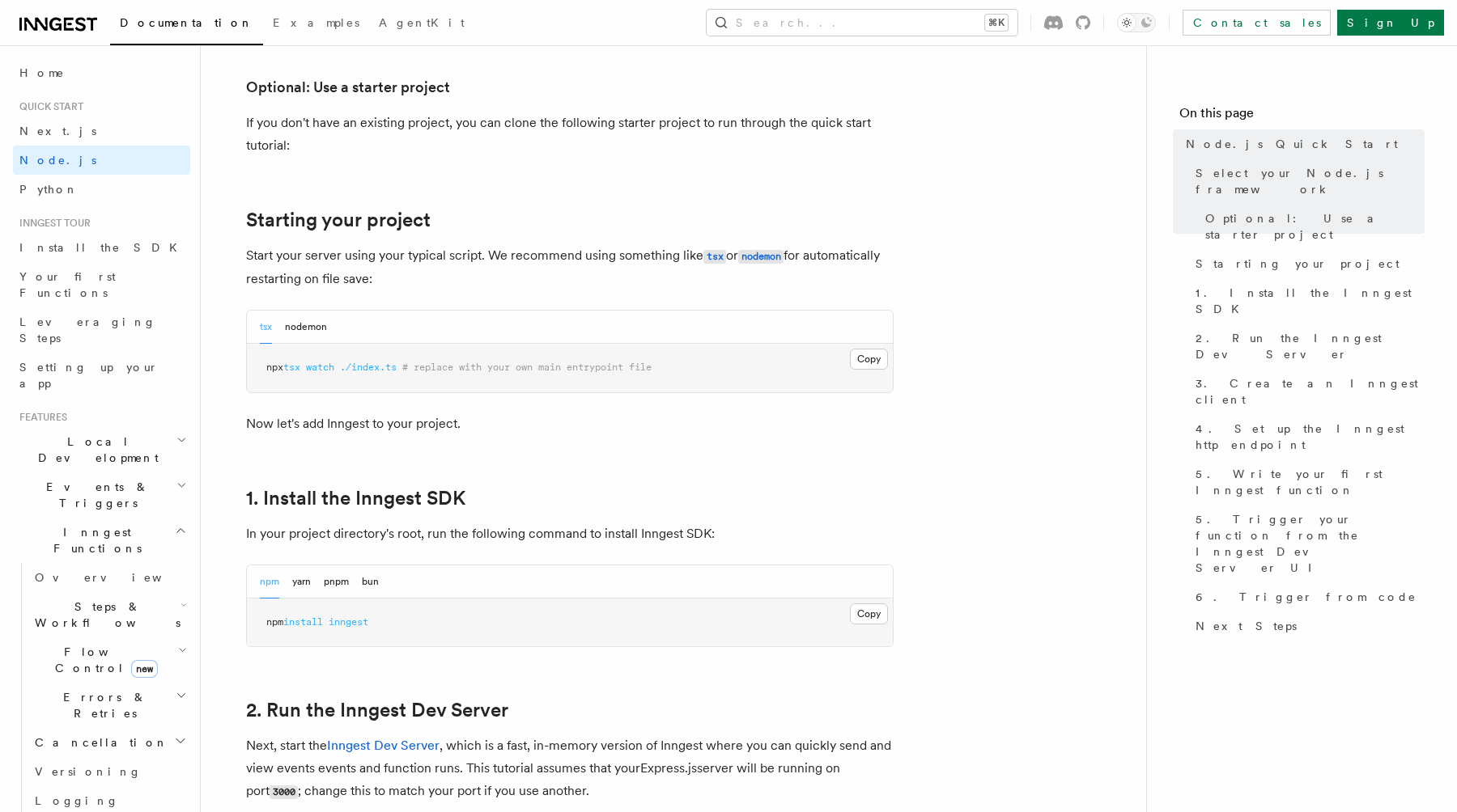
scroll to position [642, 0]
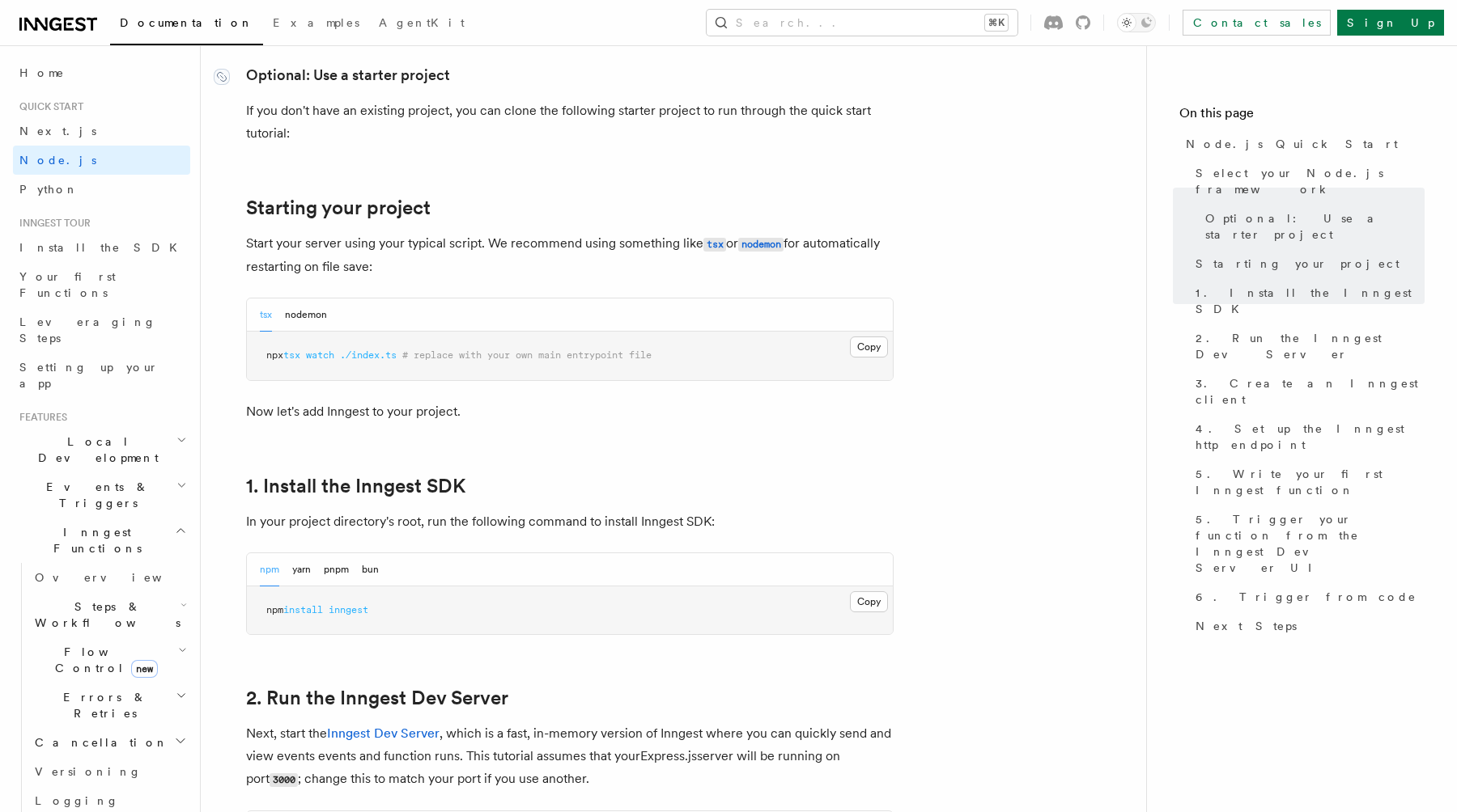
click at [396, 69] on link "Optional: Use a starter project" at bounding box center [347, 75] width 204 height 23
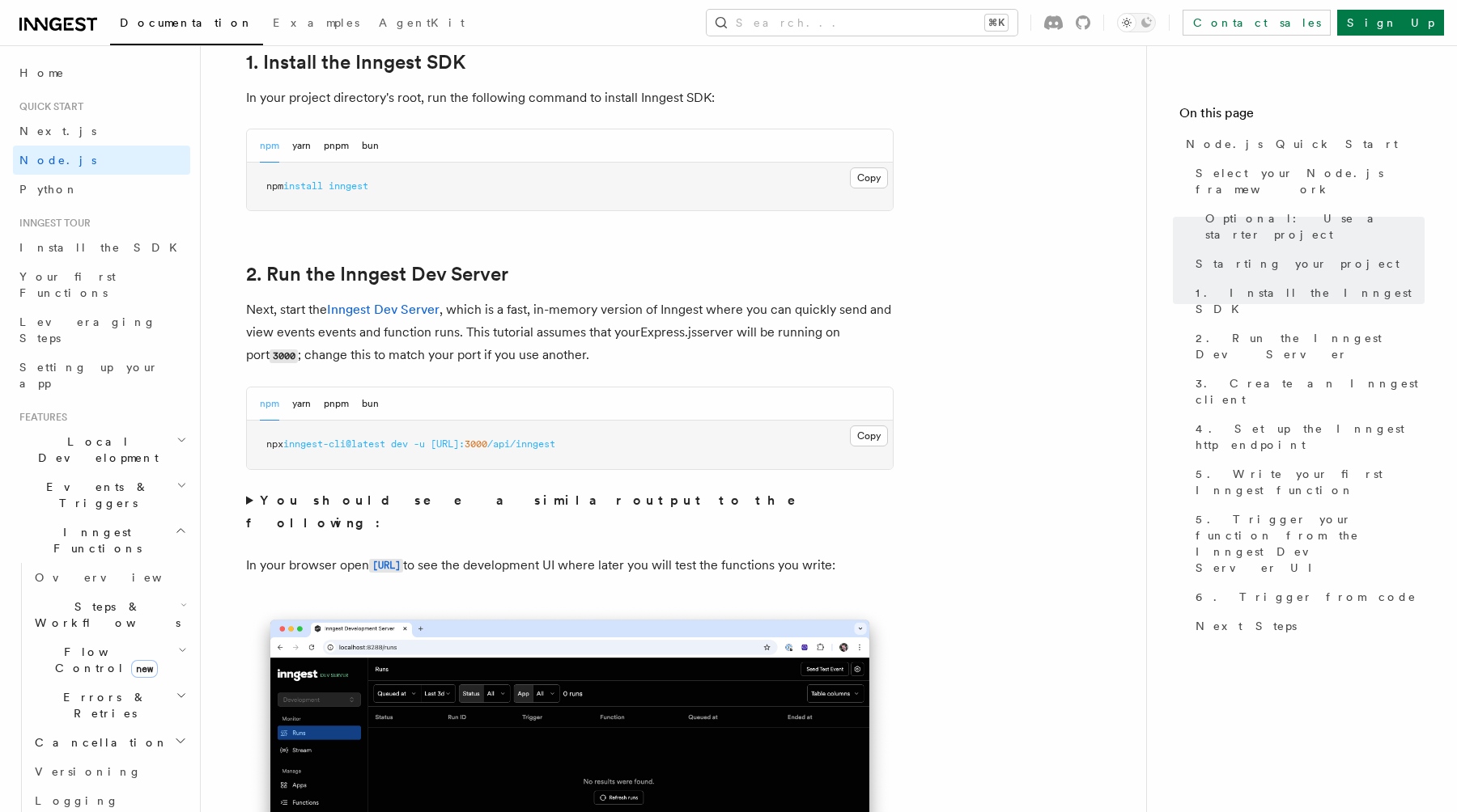
scroll to position [1114, 0]
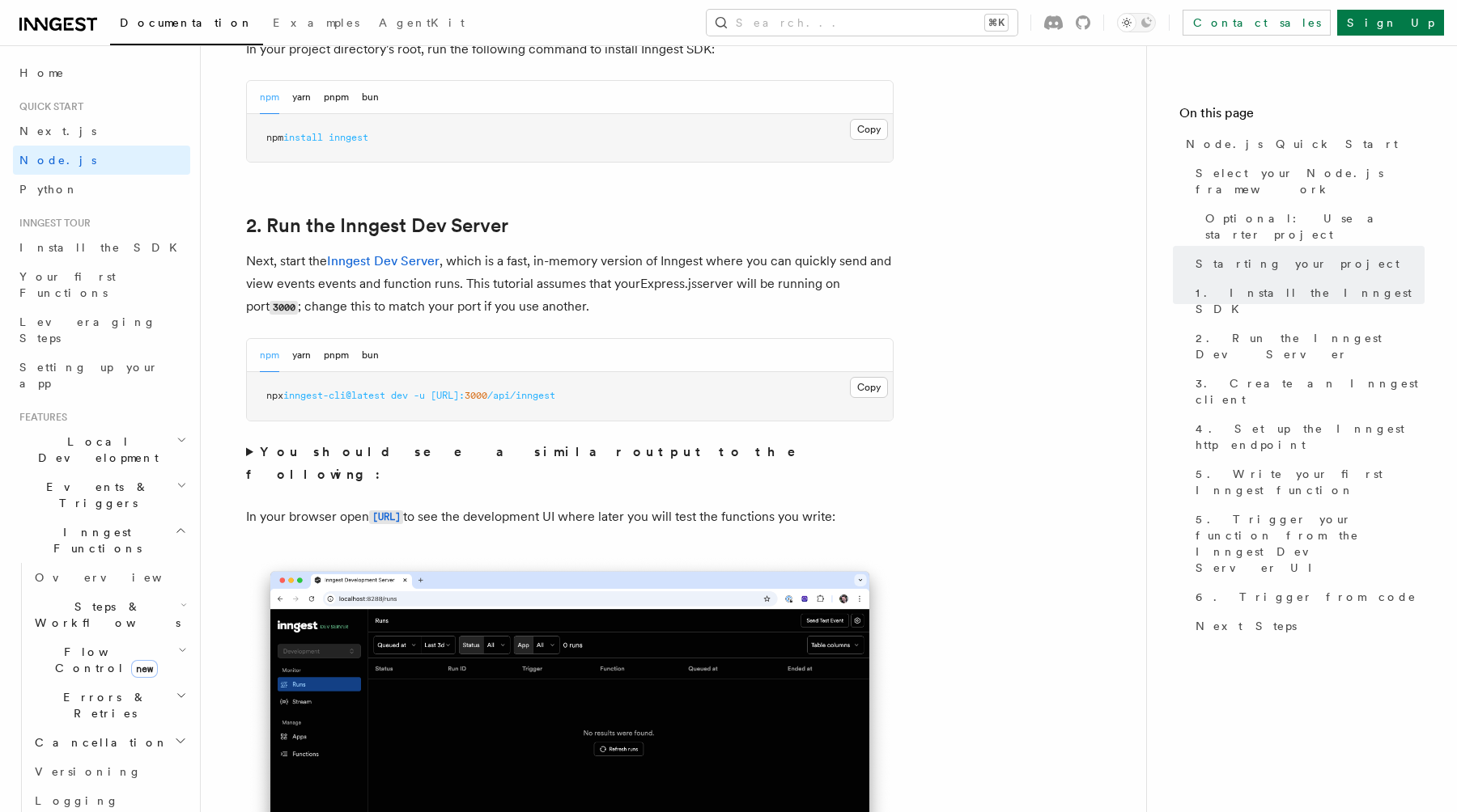
click at [328, 450] on strong "You should see a similar output to the following:" at bounding box center [532, 463] width 572 height 38
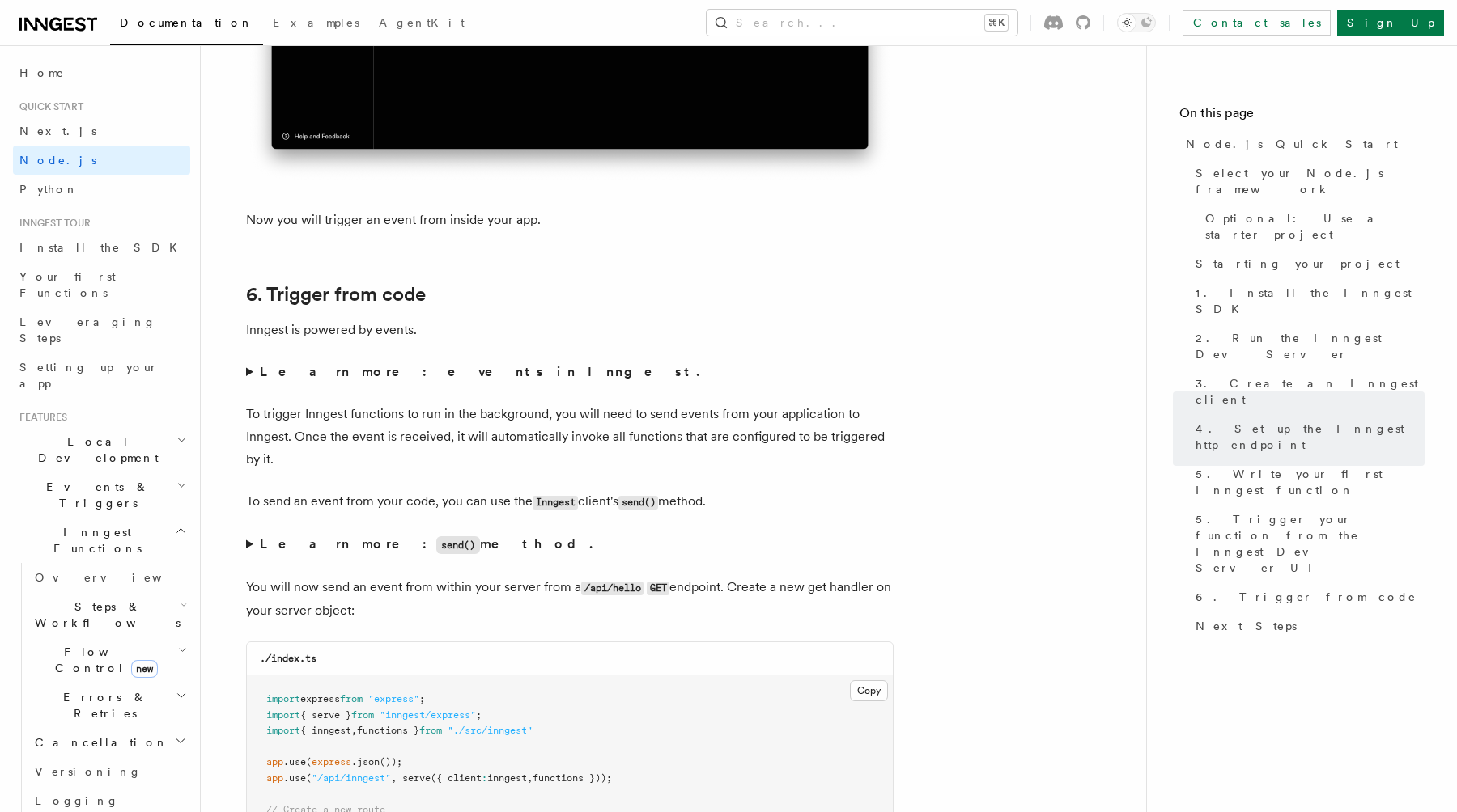
scroll to position [8408, 0]
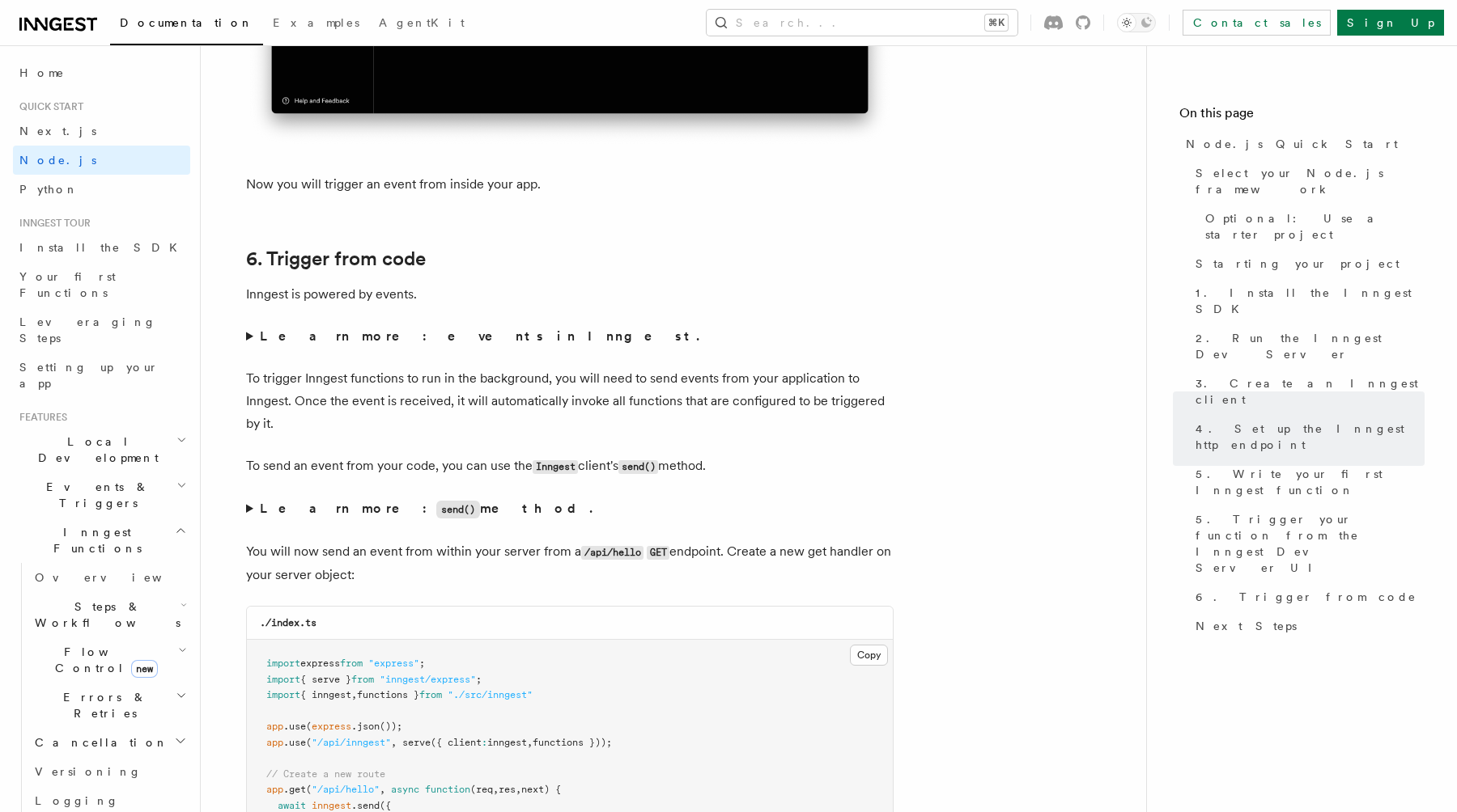
click at [249, 348] on summary "Learn more: events in Inngest." at bounding box center [570, 336] width 648 height 23
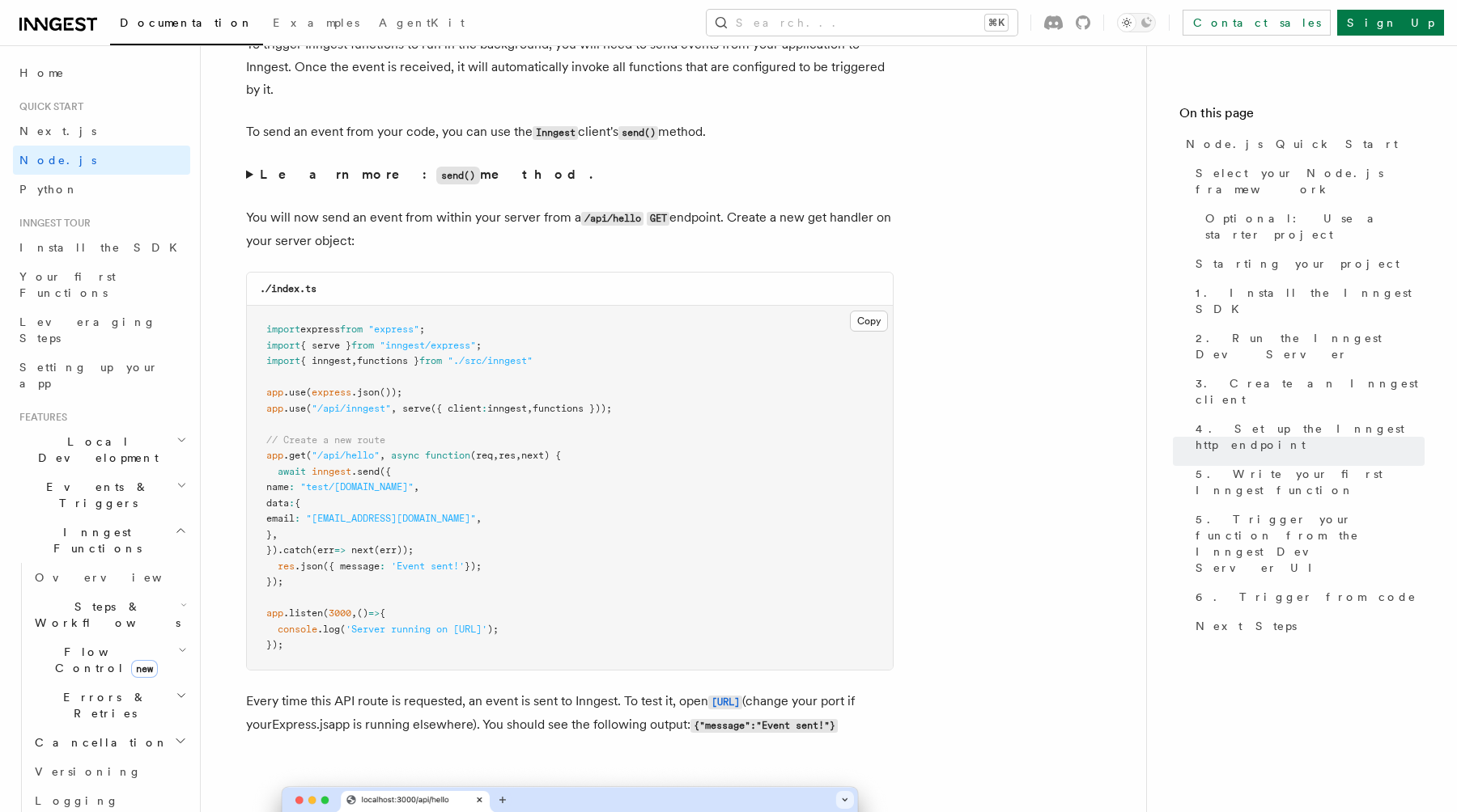
scroll to position [8912, 0]
click at [904, 23] on button "Search... ⌘K" at bounding box center [862, 23] width 311 height 26
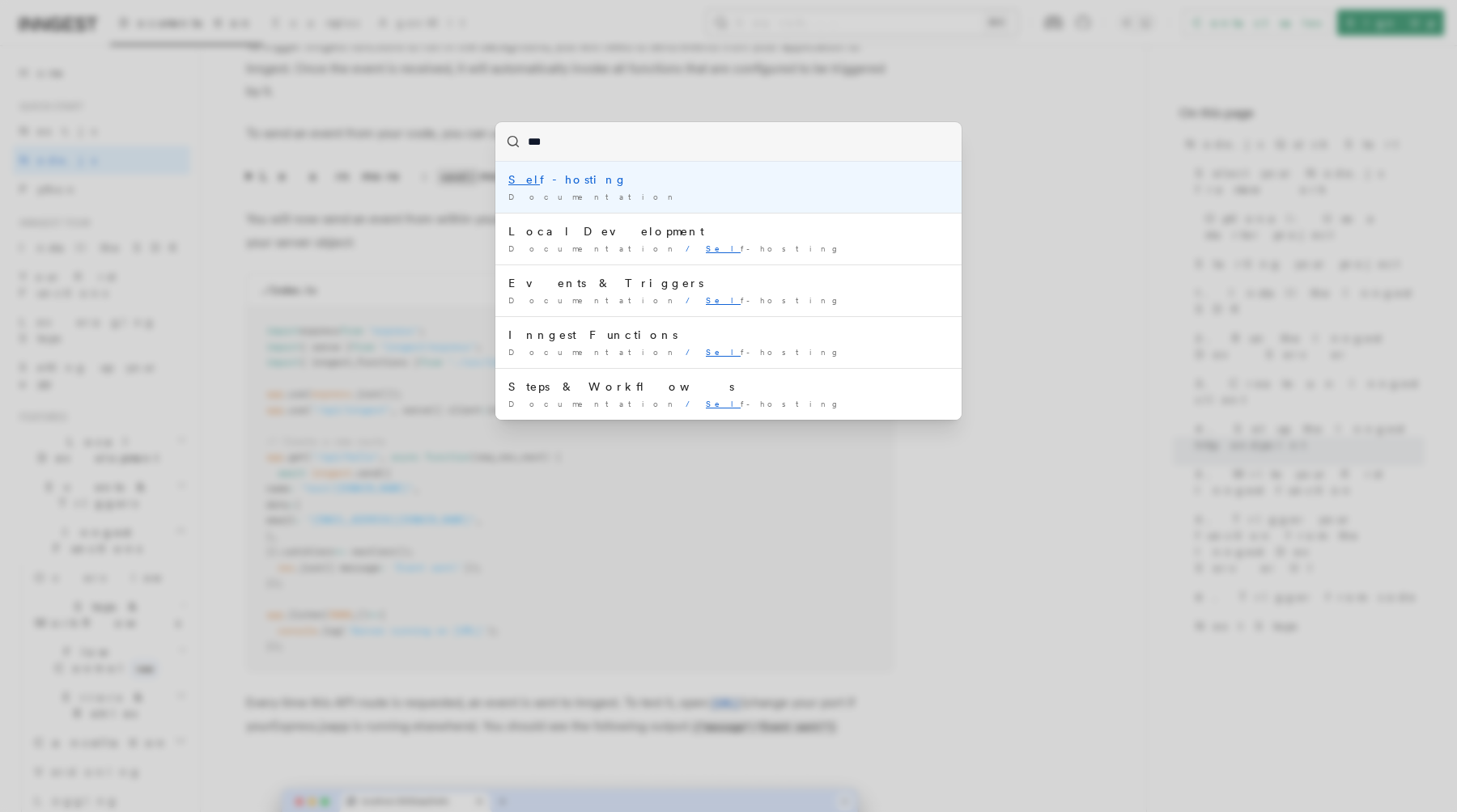
type input "****"
click at [574, 186] on div "Self -hosting" at bounding box center [728, 180] width 441 height 16
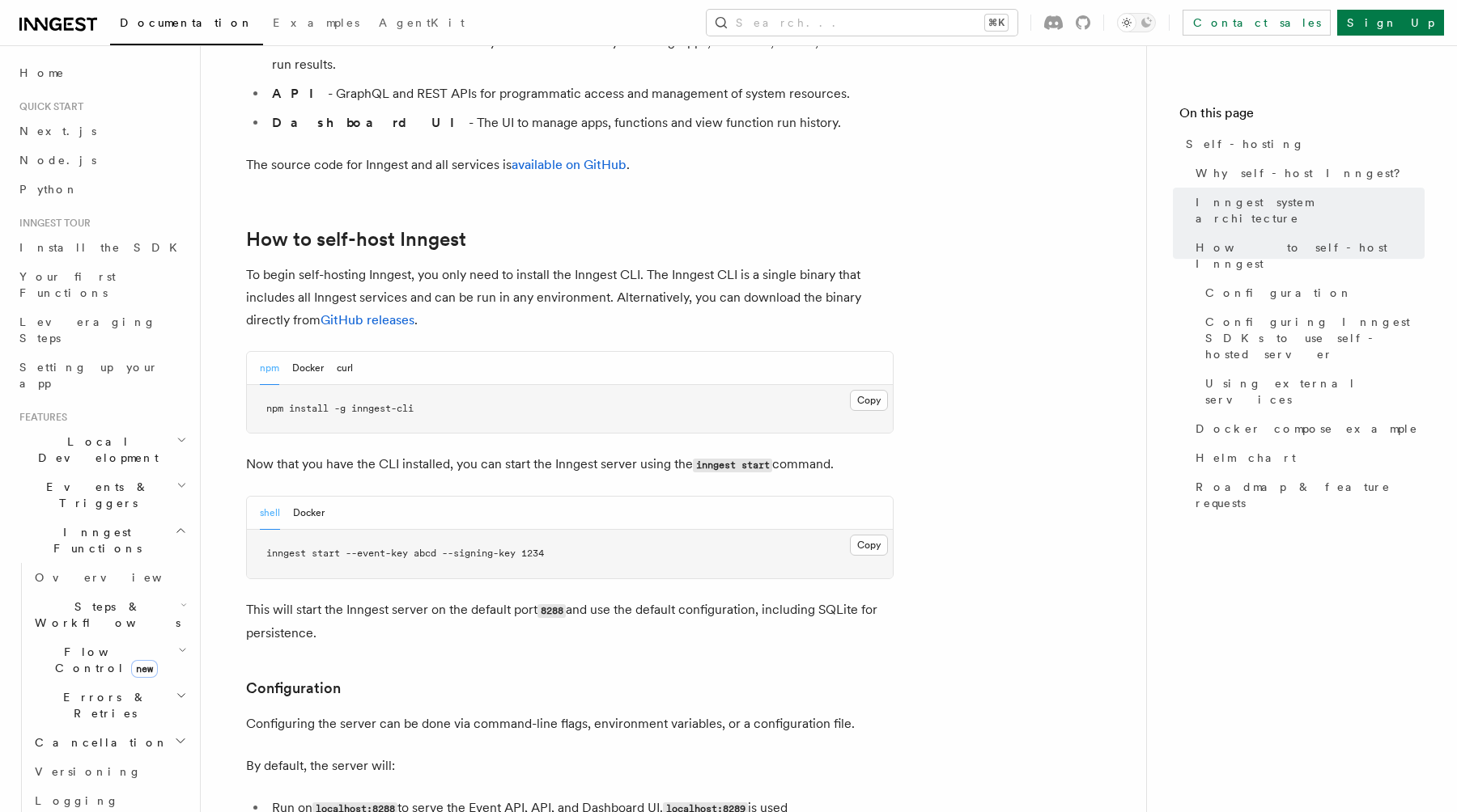
scroll to position [1490, 0]
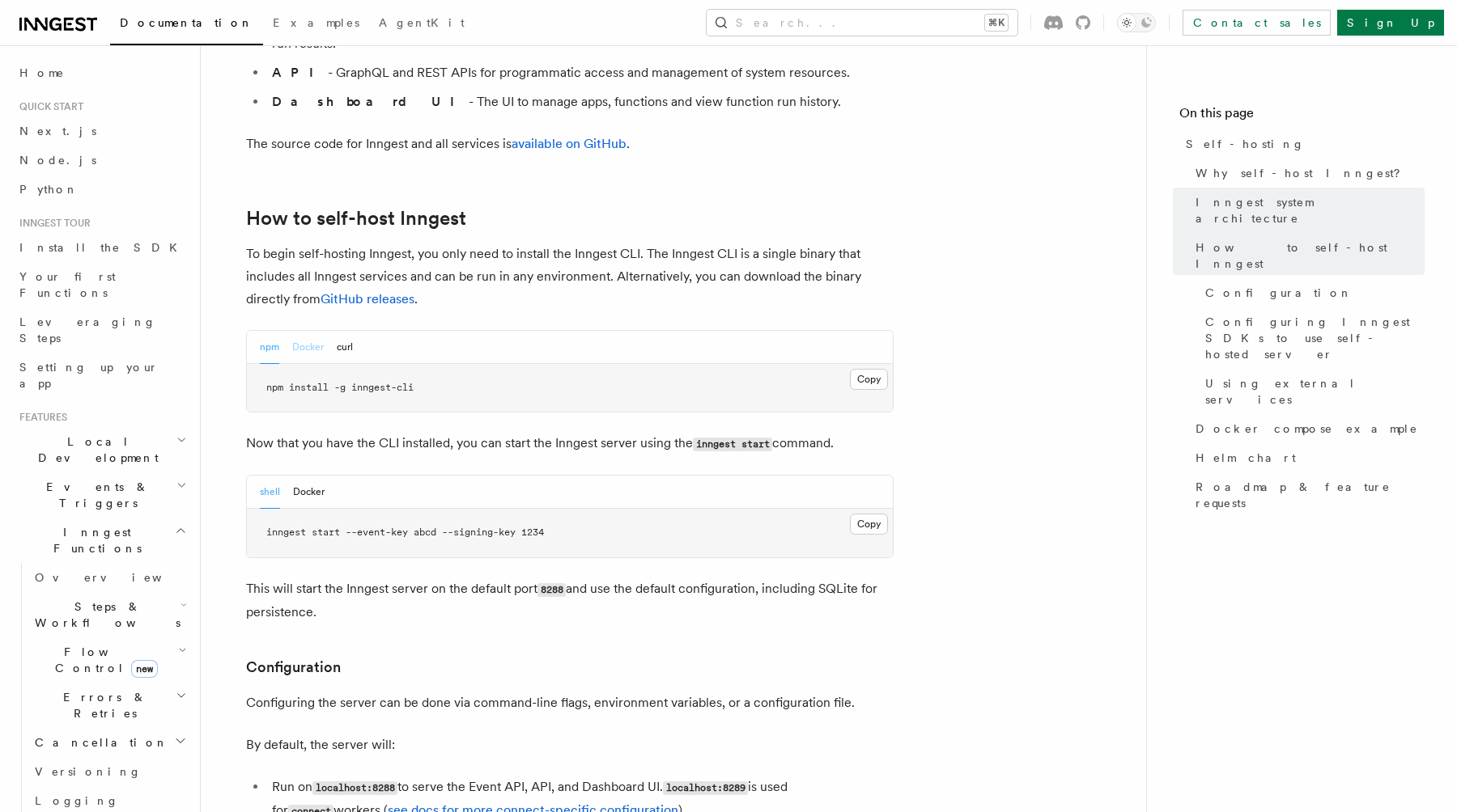
click at [307, 331] on button "Docker" at bounding box center [308, 348] width 32 height 34
click at [271, 331] on button "npm" at bounding box center [269, 348] width 19 height 34
click at [311, 331] on button "Docker" at bounding box center [308, 348] width 32 height 34
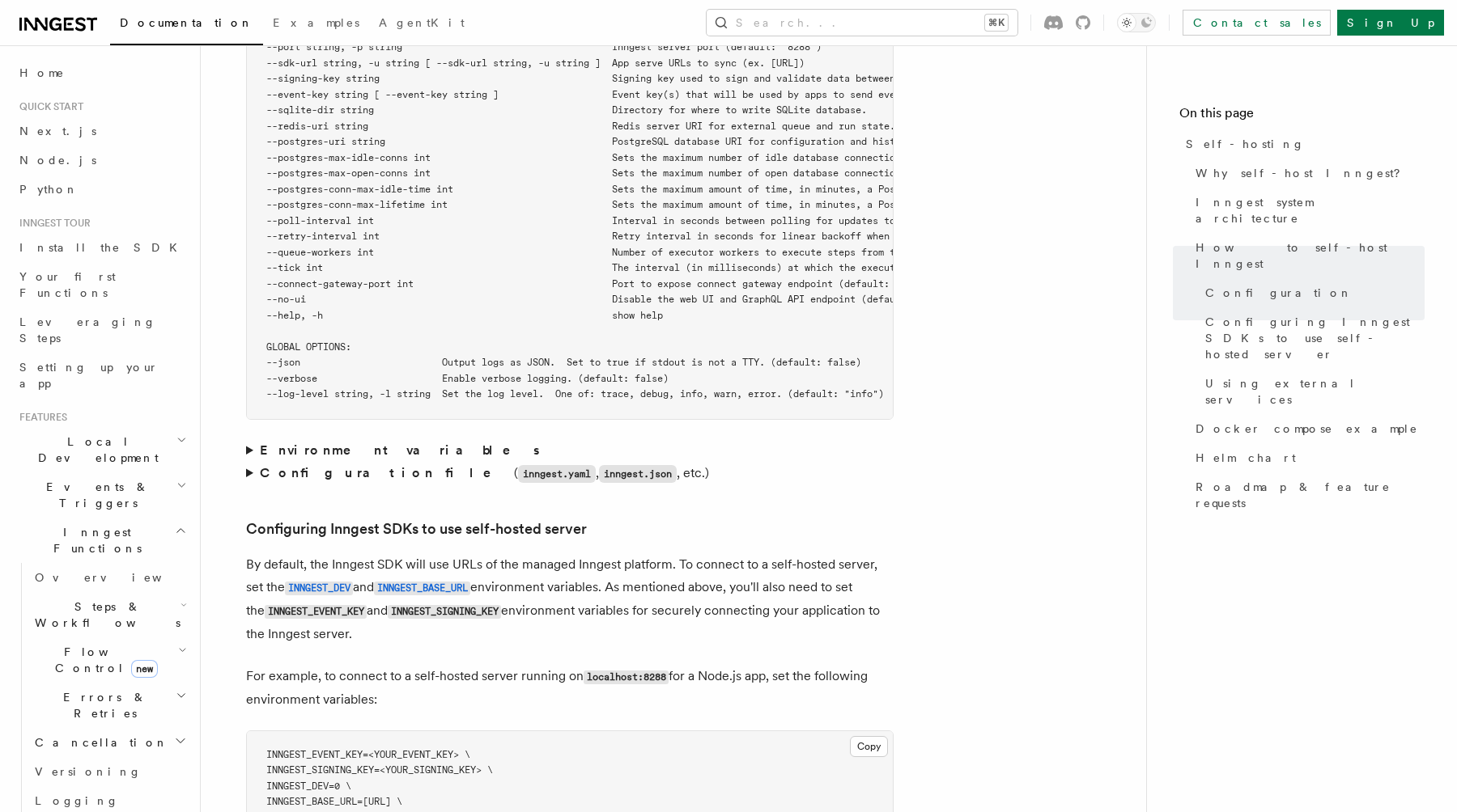
scroll to position [3100, 0]
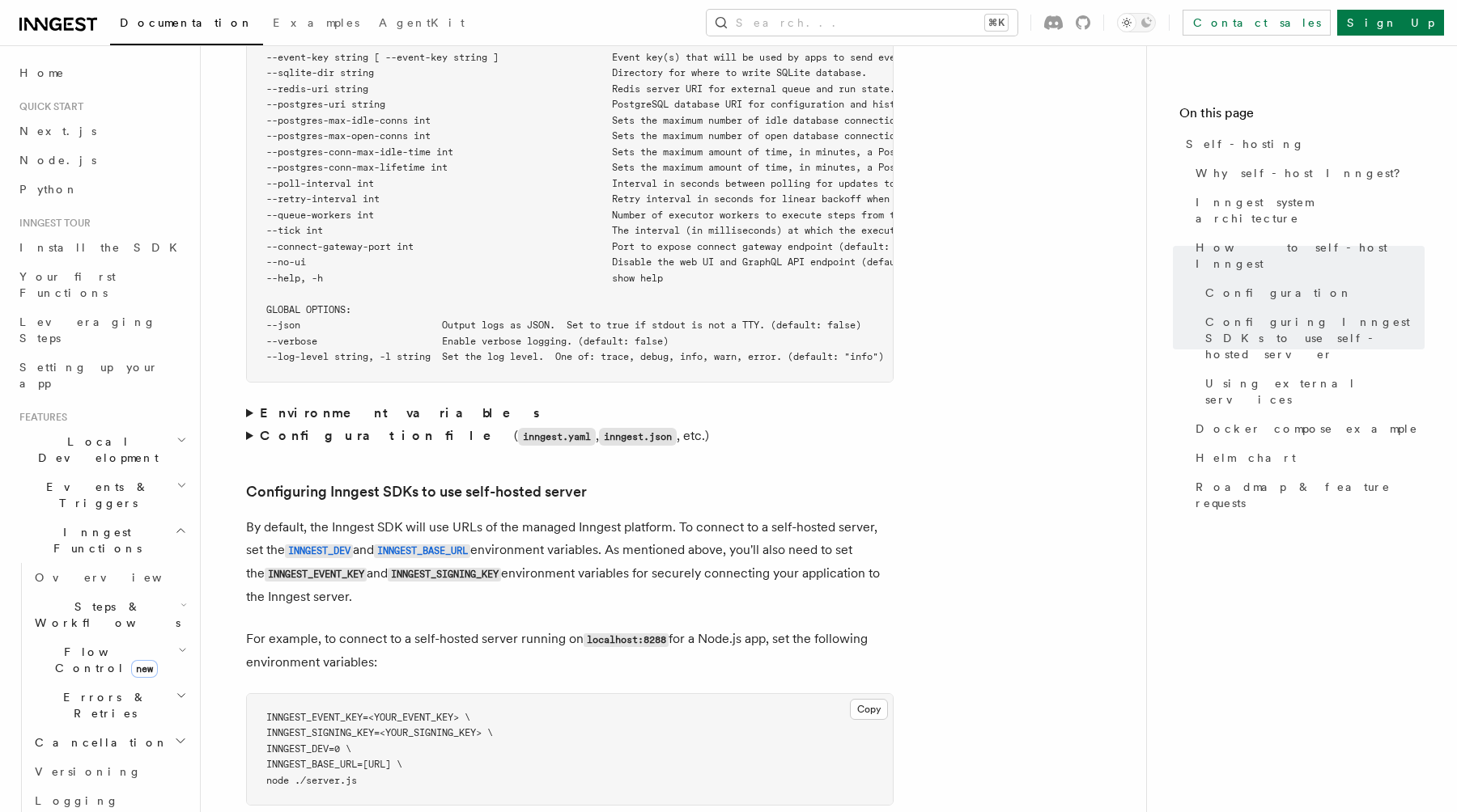
click at [285, 405] on strong "Environment variables" at bounding box center [401, 413] width 283 height 15
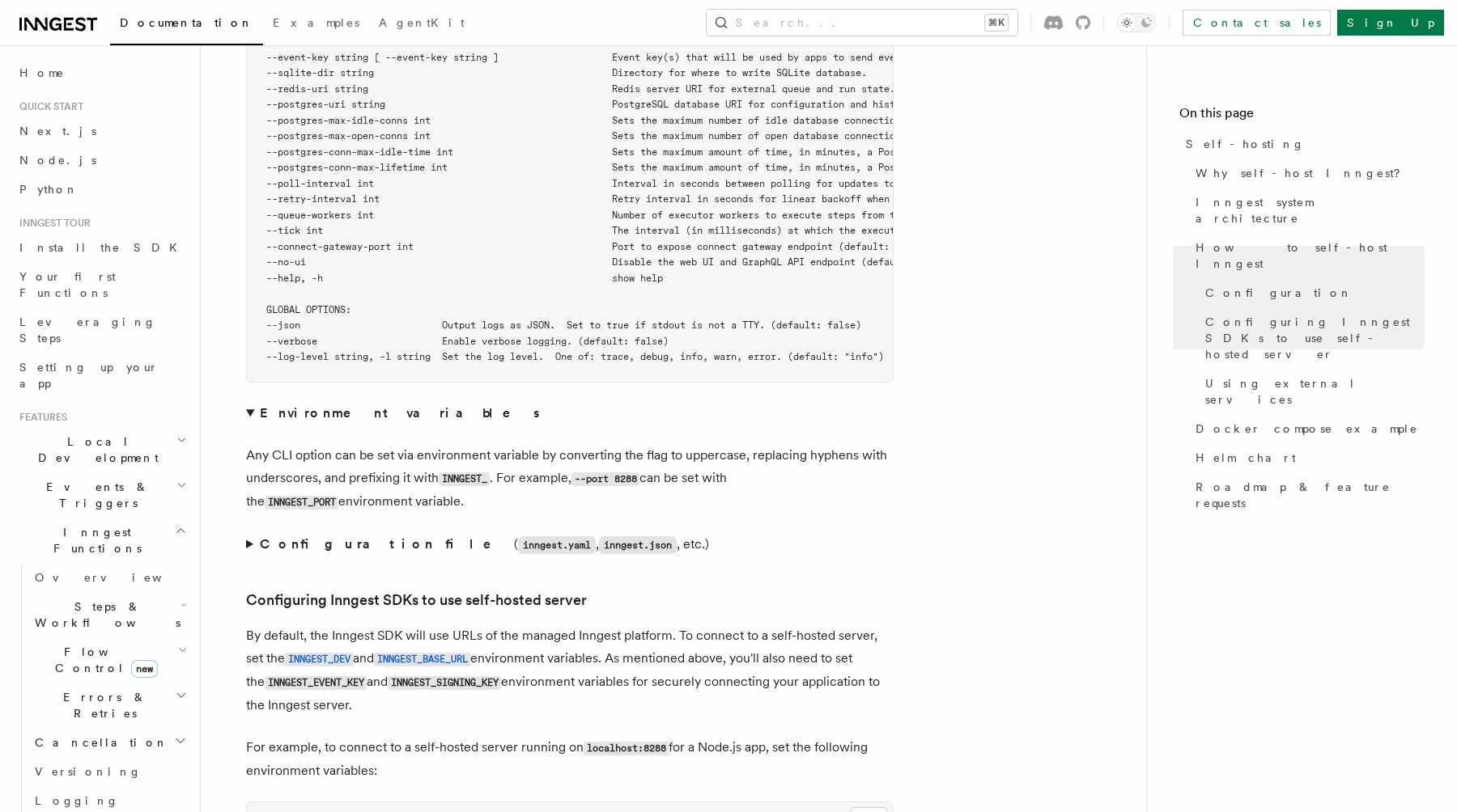
click at [270, 537] on strong "Configuration file" at bounding box center [387, 544] width 254 height 15
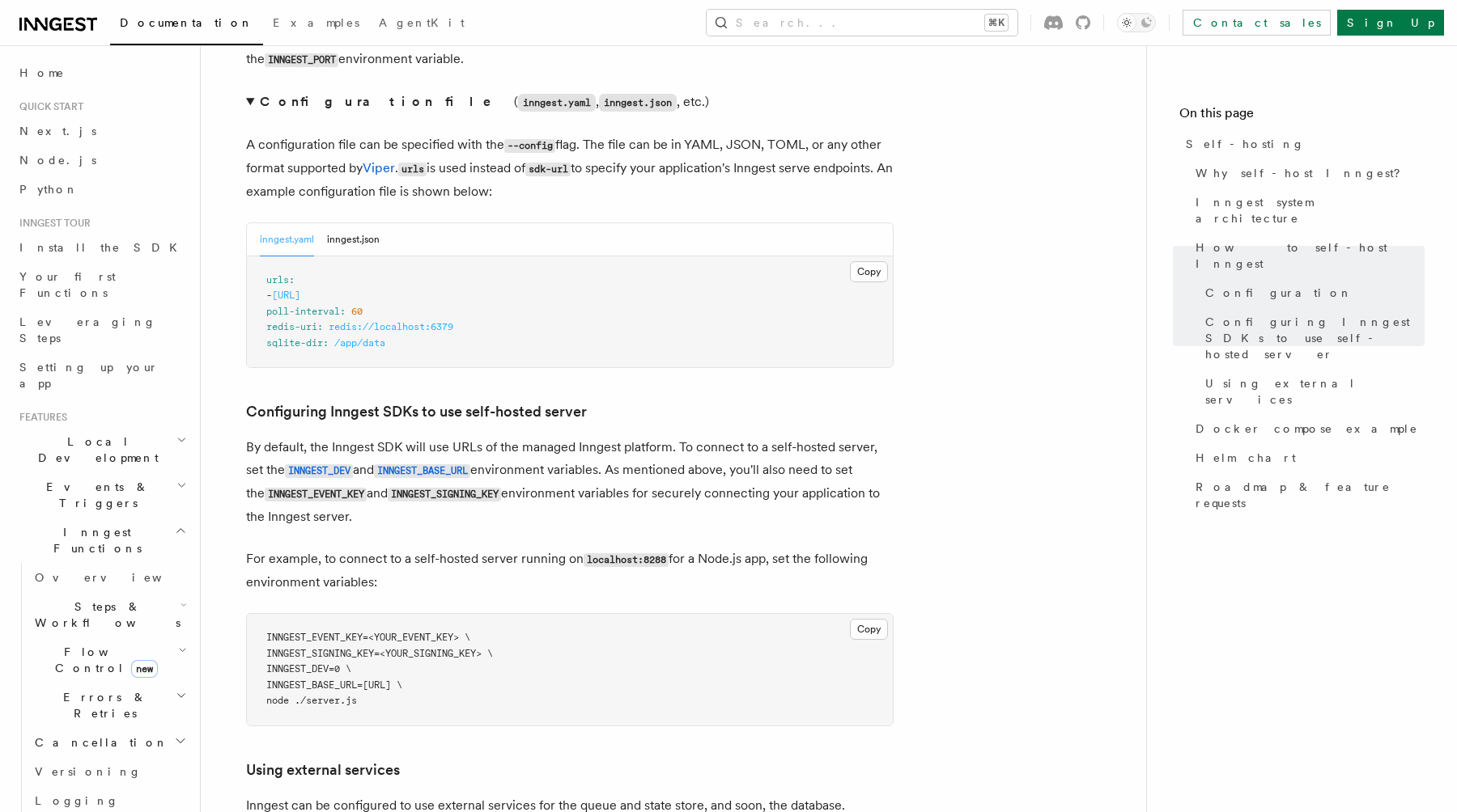
scroll to position [3545, 0]
click at [359, 221] on button "inngest.json" at bounding box center [353, 238] width 53 height 34
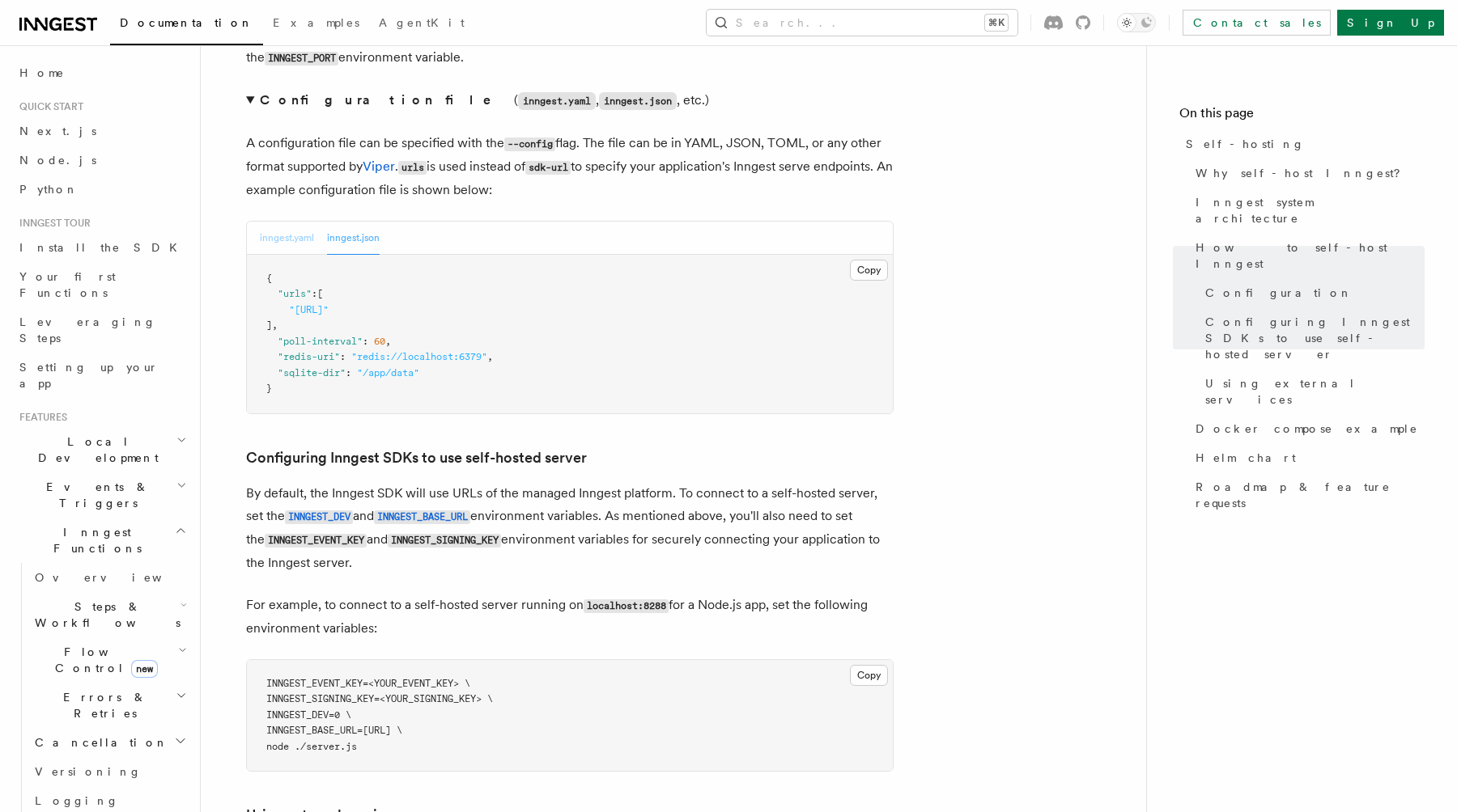
click at [284, 221] on button "inngest.yaml" at bounding box center [287, 238] width 55 height 34
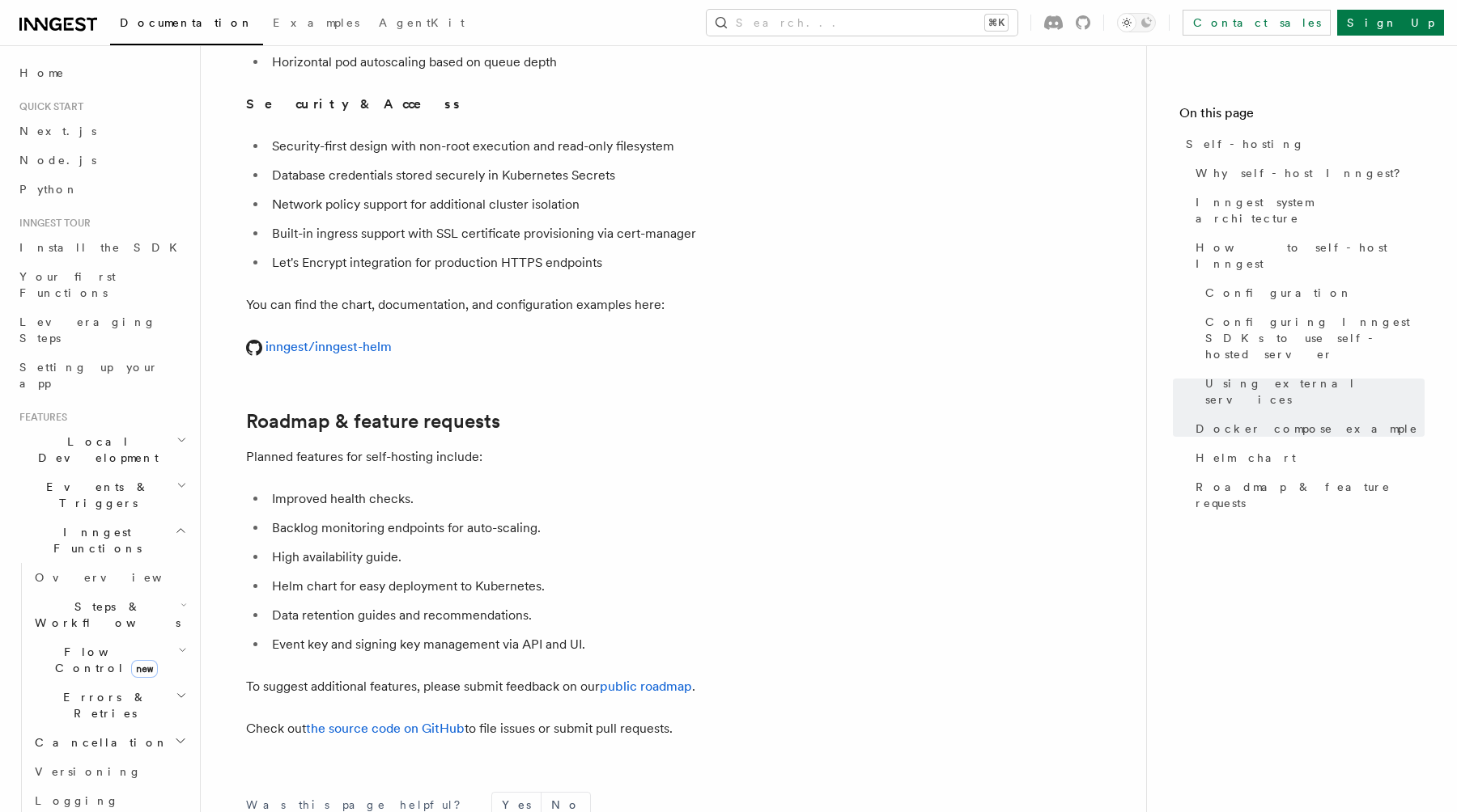
scroll to position [6500, 0]
